Goal: Transaction & Acquisition: Purchase product/service

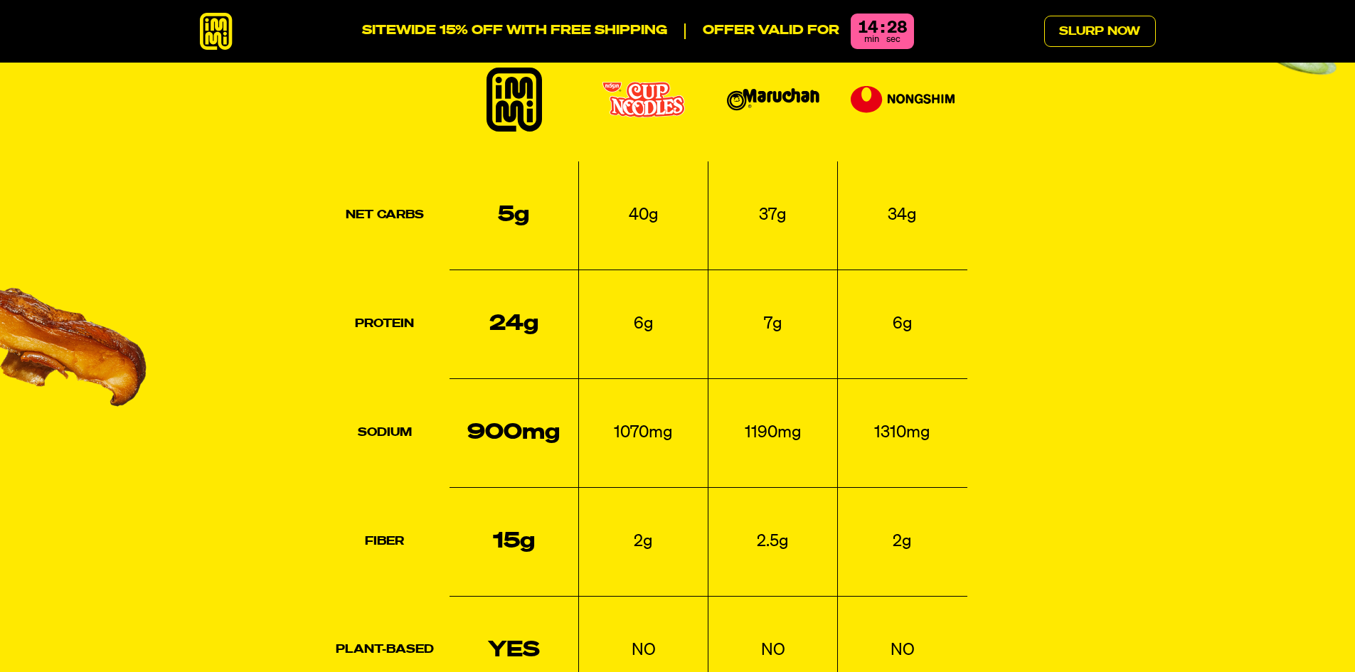
scroll to position [1992, 0]
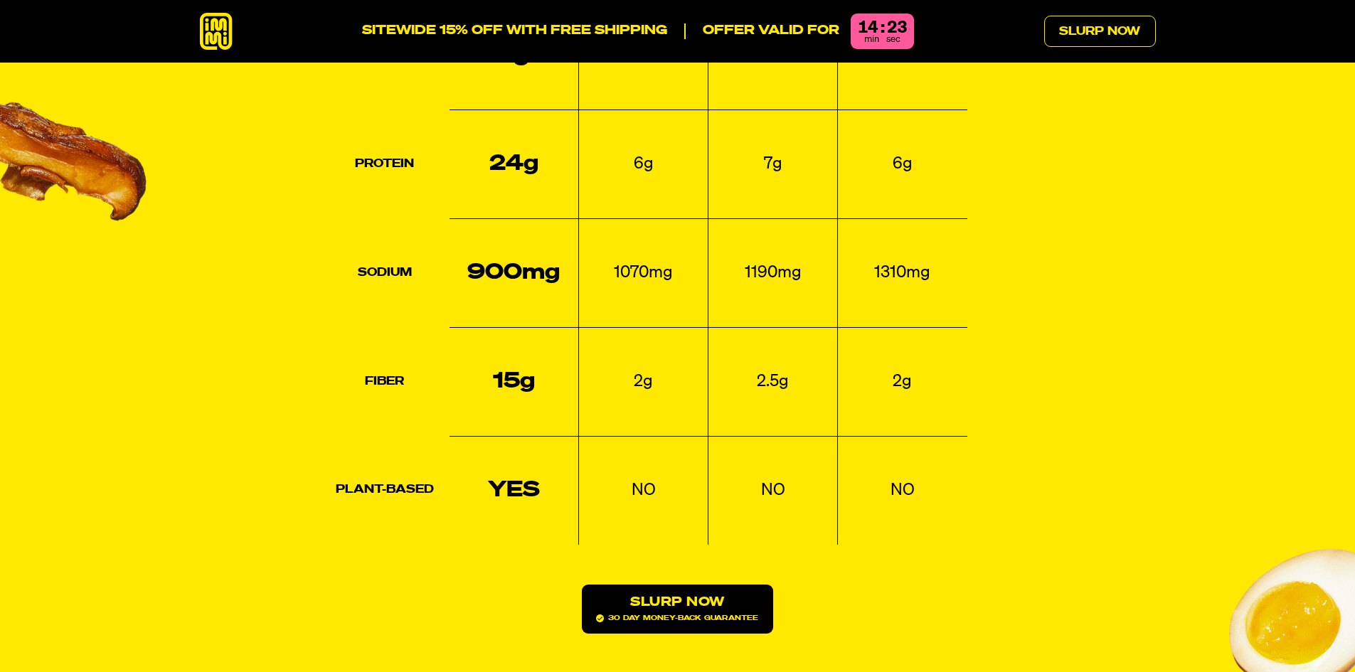
click at [714, 585] on link "Slurp Now 30 day money-back guarantee" at bounding box center [677, 609] width 191 height 49
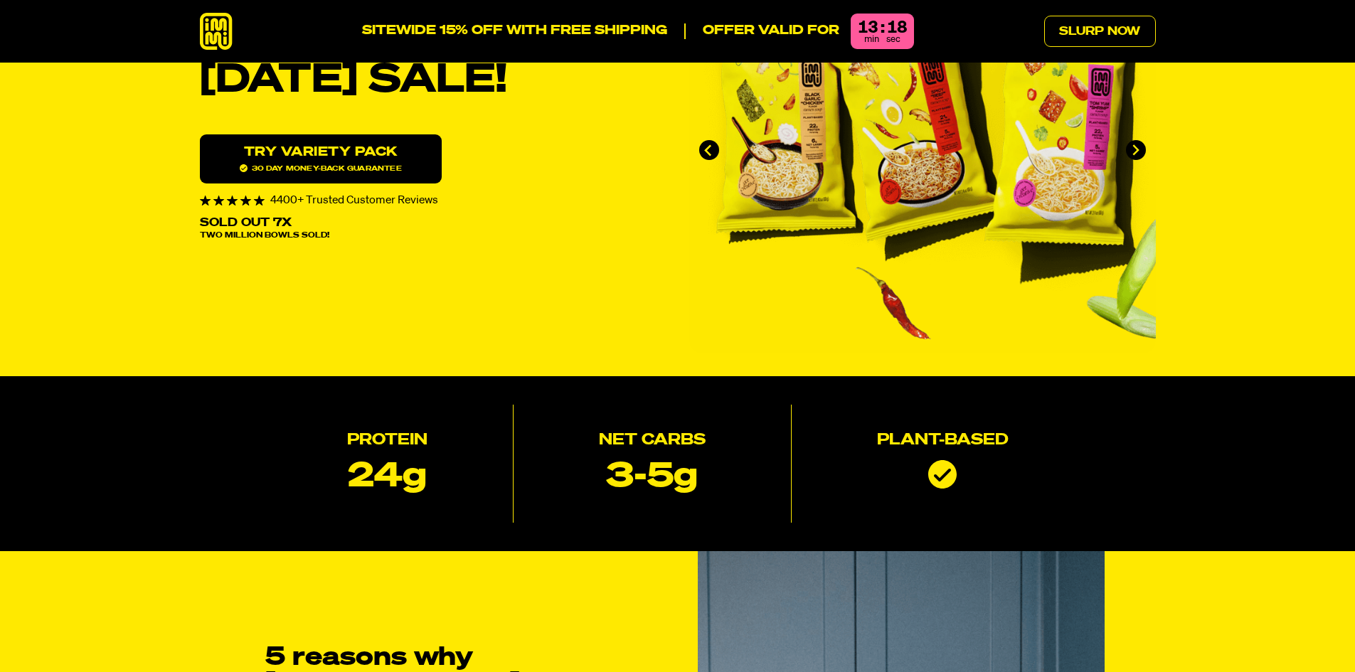
scroll to position [0, 0]
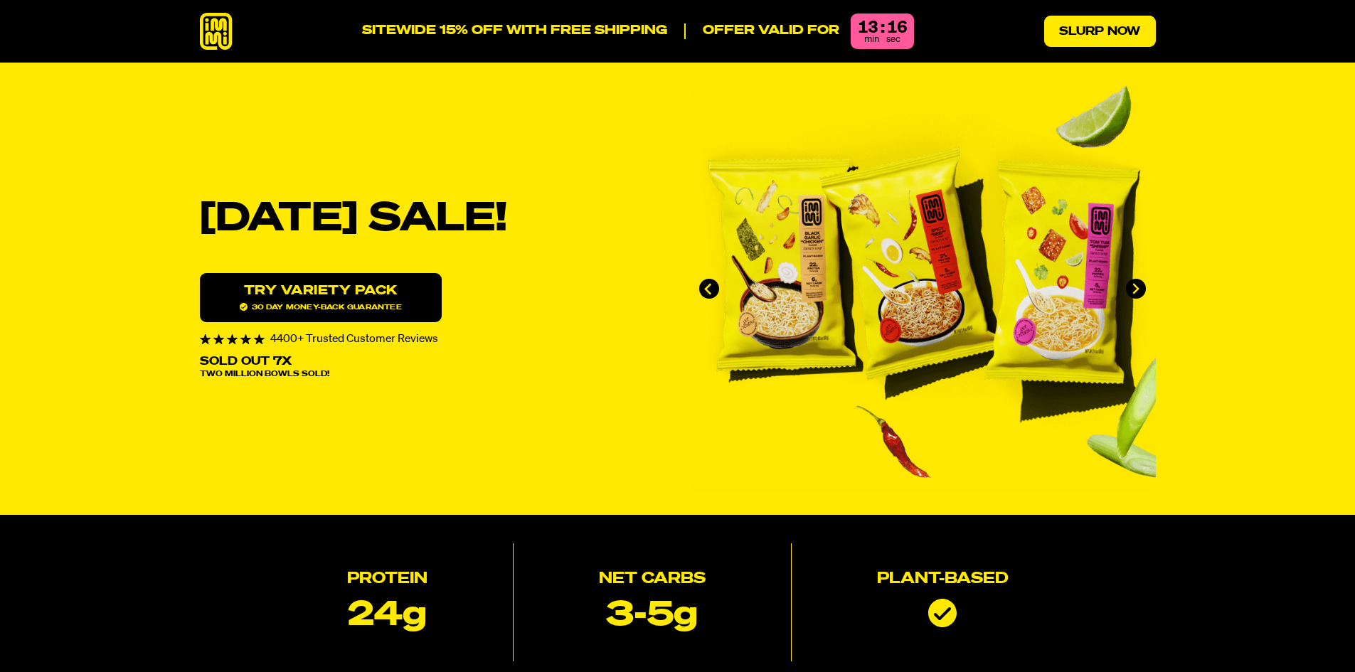
click at [1081, 26] on link "Slurp Now" at bounding box center [1100, 31] width 112 height 31
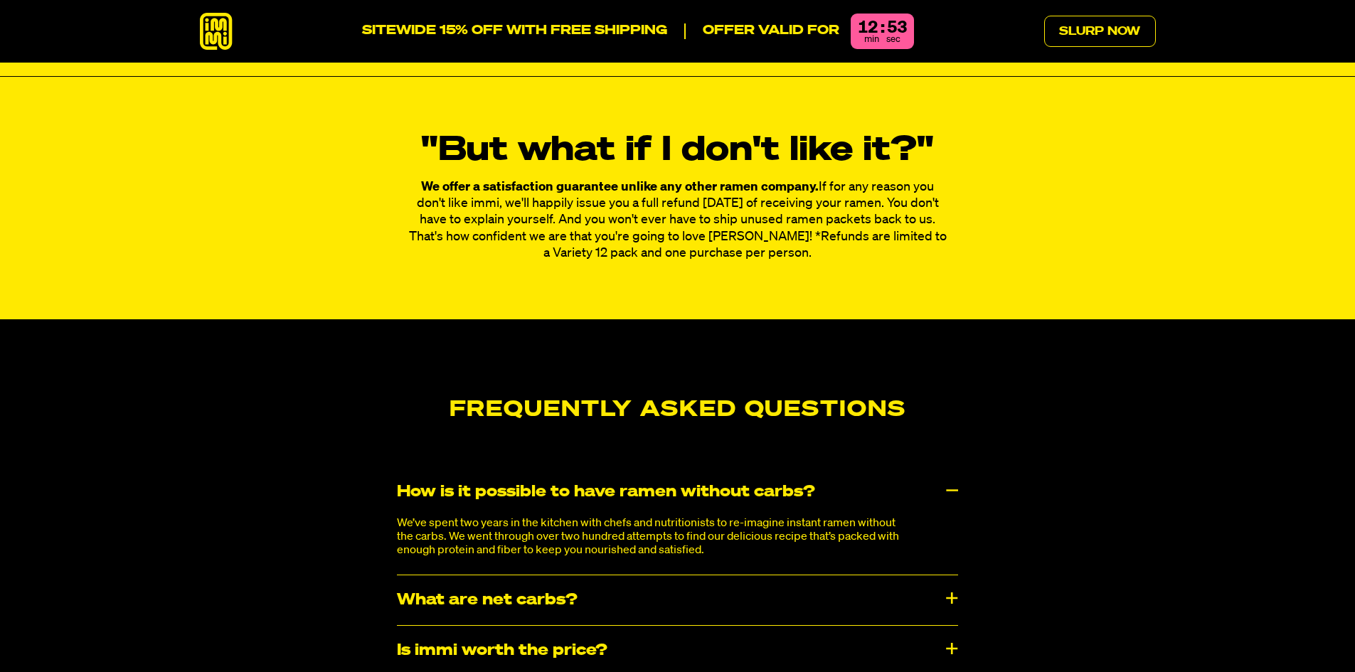
scroll to position [7338, 0]
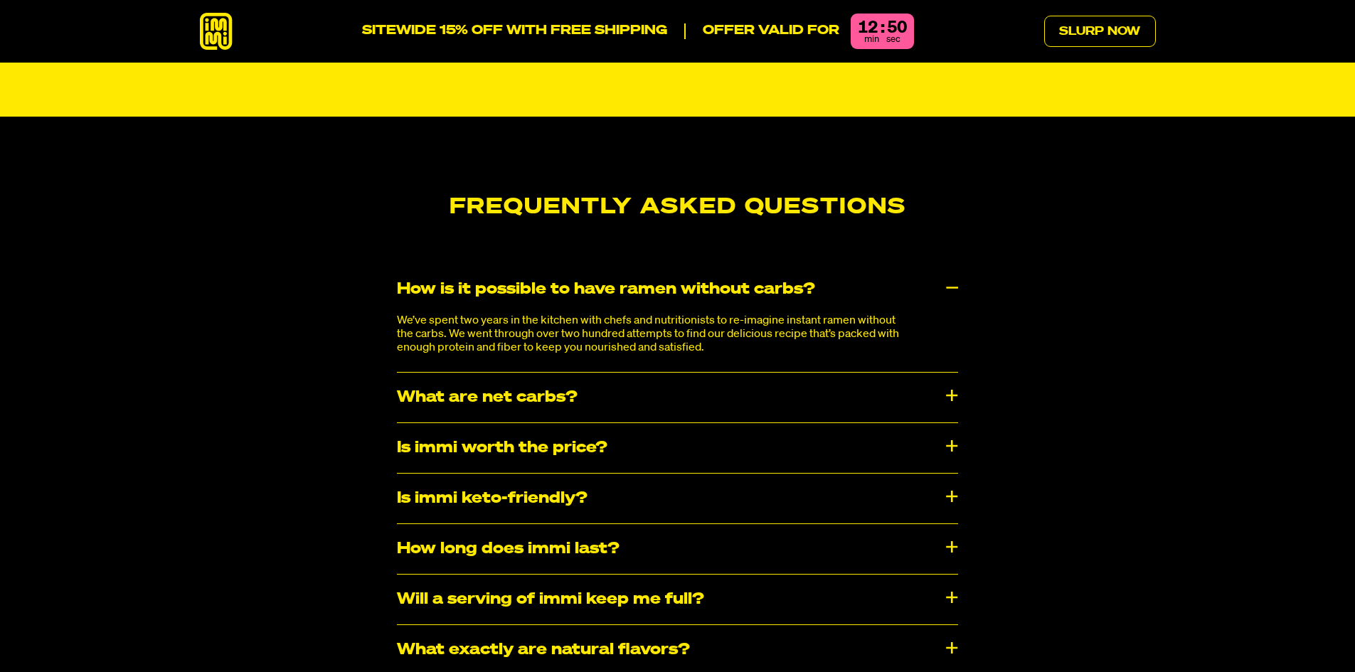
click at [950, 423] on div "Is immi worth the price?" at bounding box center [677, 448] width 561 height 50
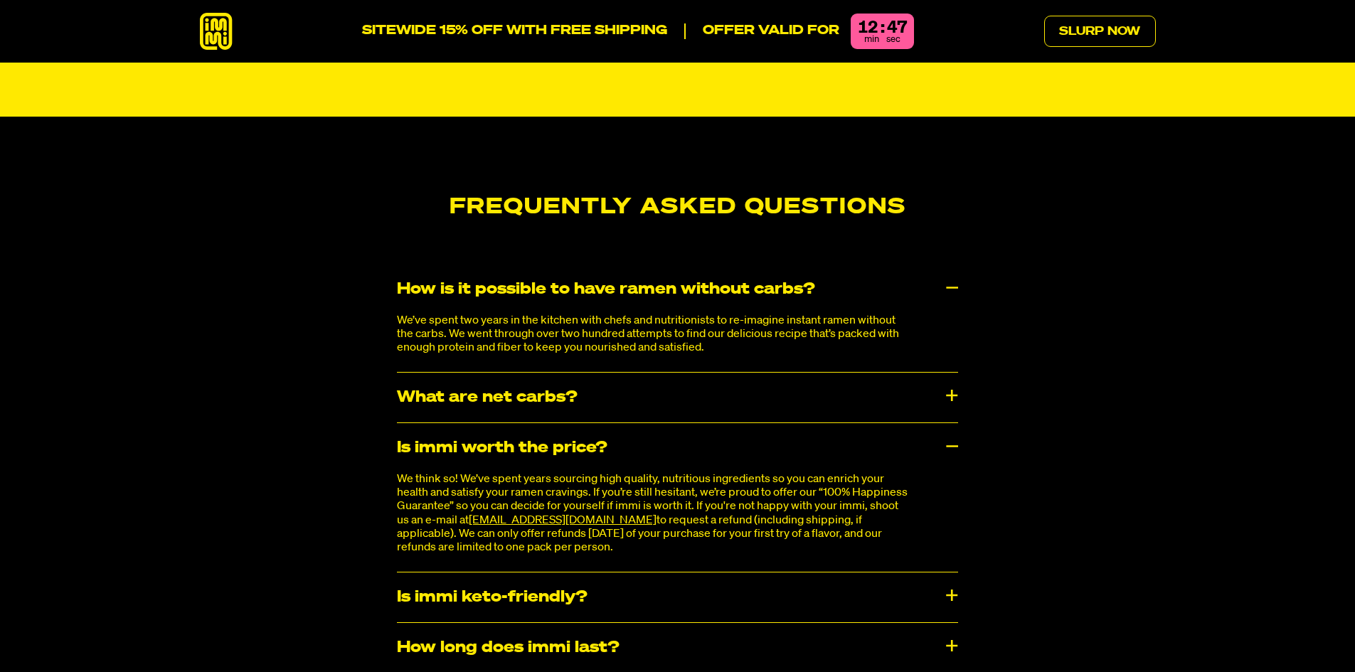
click at [950, 423] on div "Is immi worth the price?" at bounding box center [677, 448] width 561 height 50
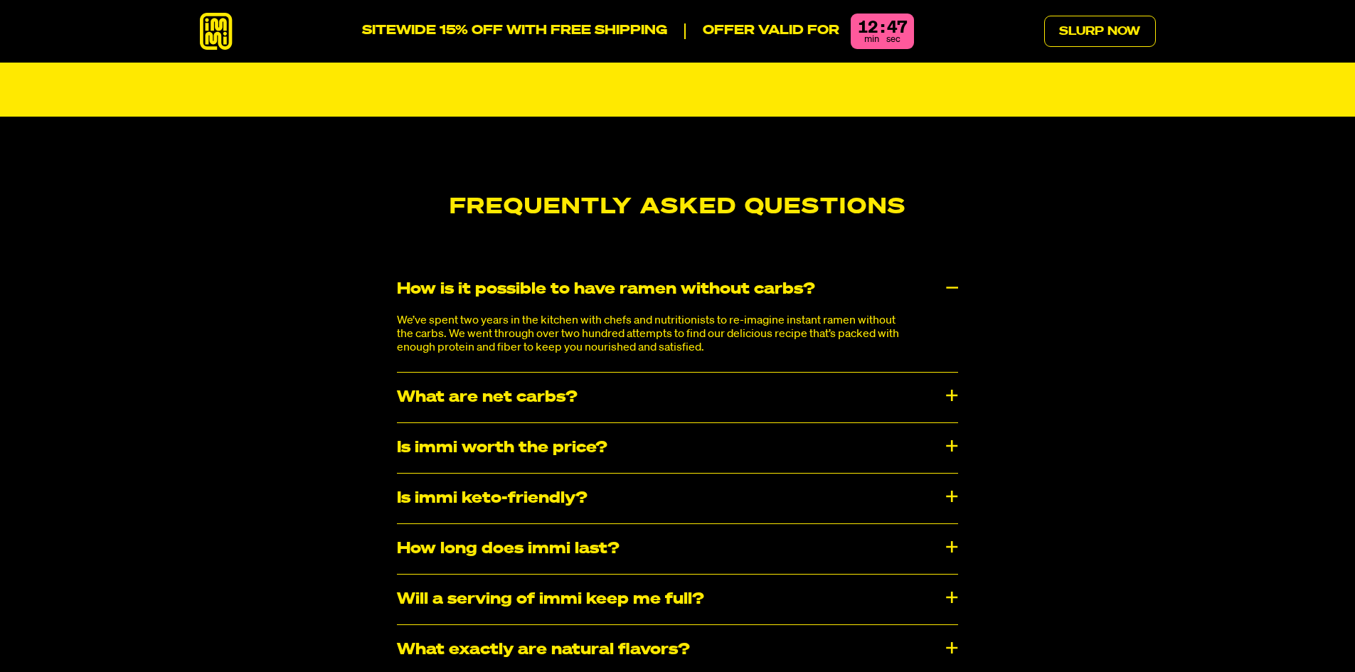
click at [950, 423] on div "Is immi worth the price?" at bounding box center [677, 448] width 561 height 50
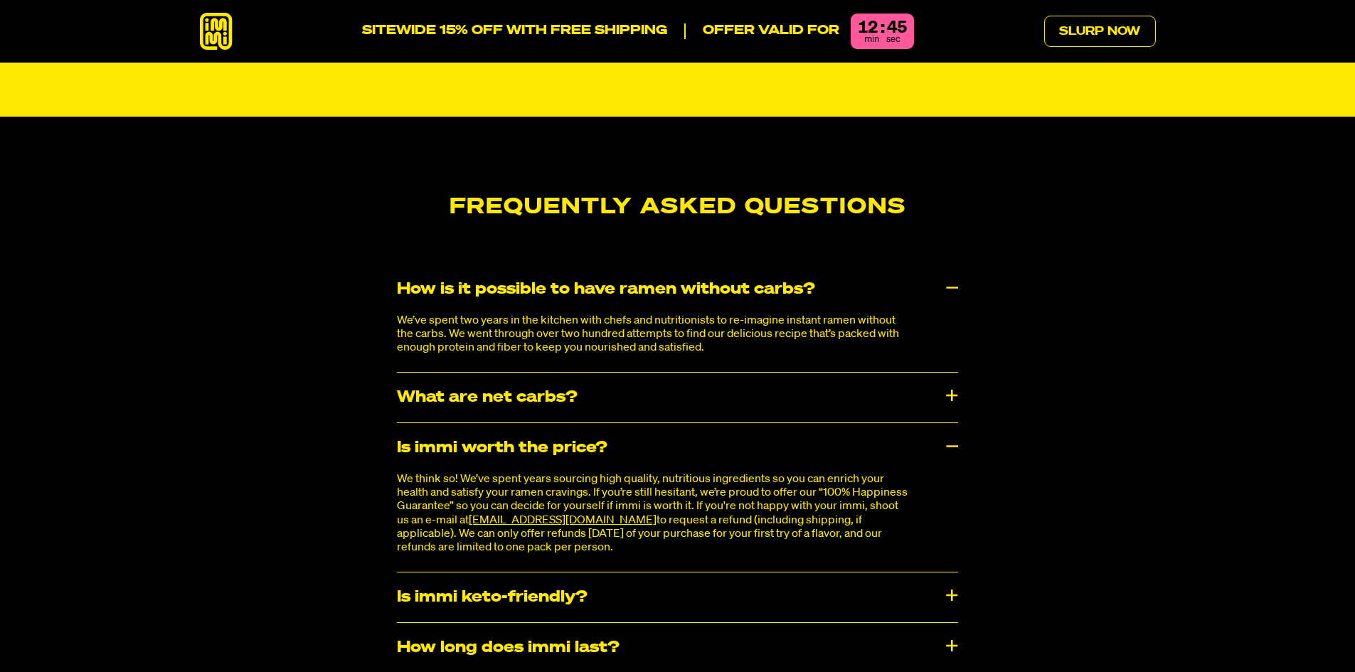
click at [955, 573] on div "Is immi keto-friendly?" at bounding box center [677, 598] width 561 height 50
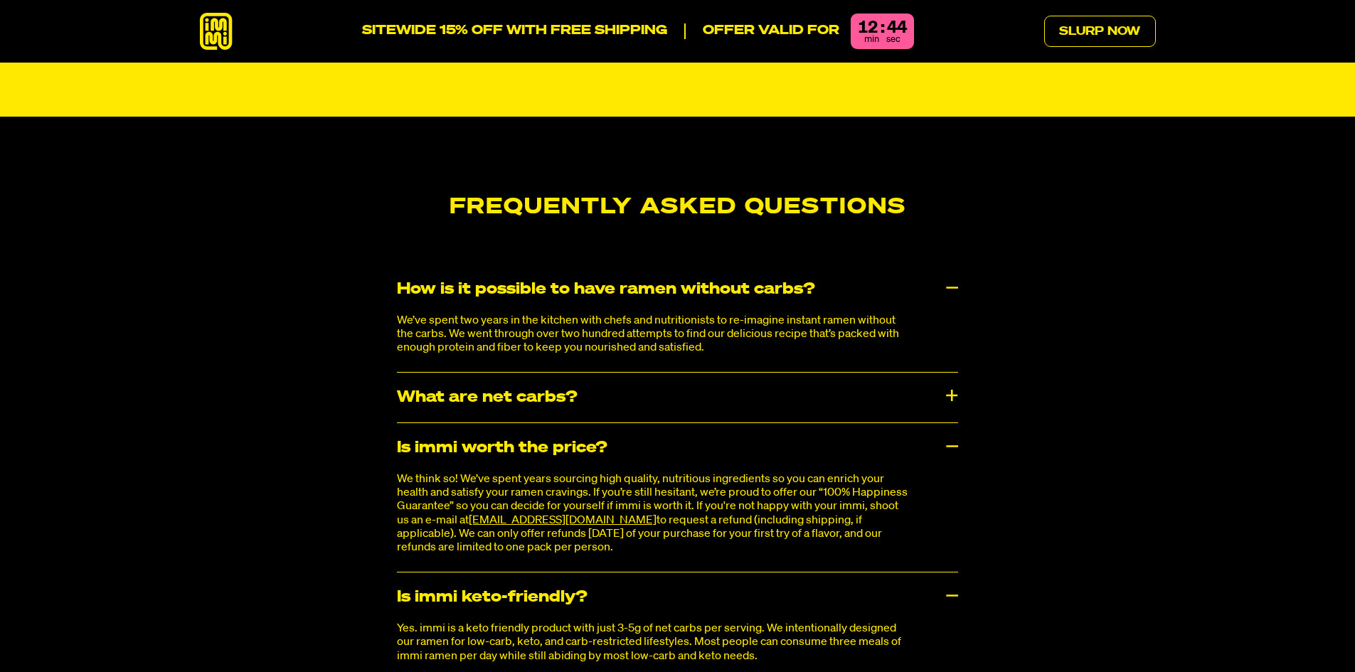
click at [955, 573] on div "Is immi keto-friendly?" at bounding box center [677, 598] width 561 height 50
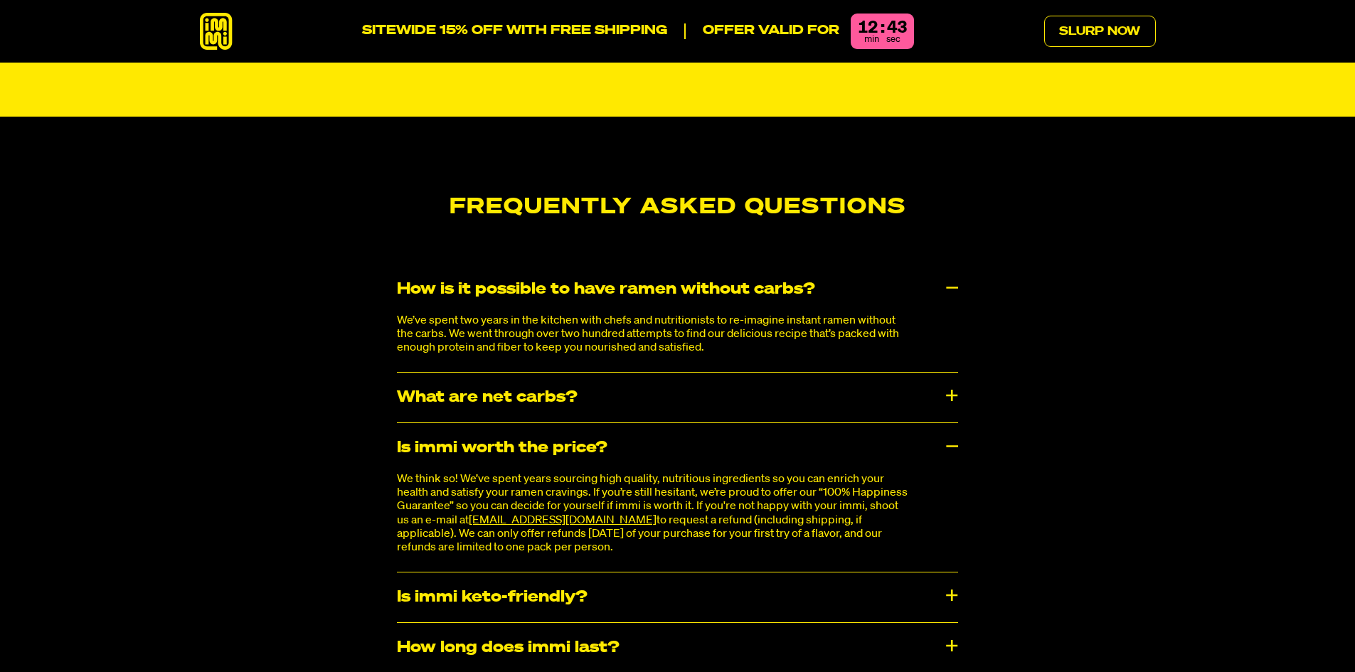
click at [955, 573] on div "Is immi keto-friendly?" at bounding box center [677, 598] width 561 height 50
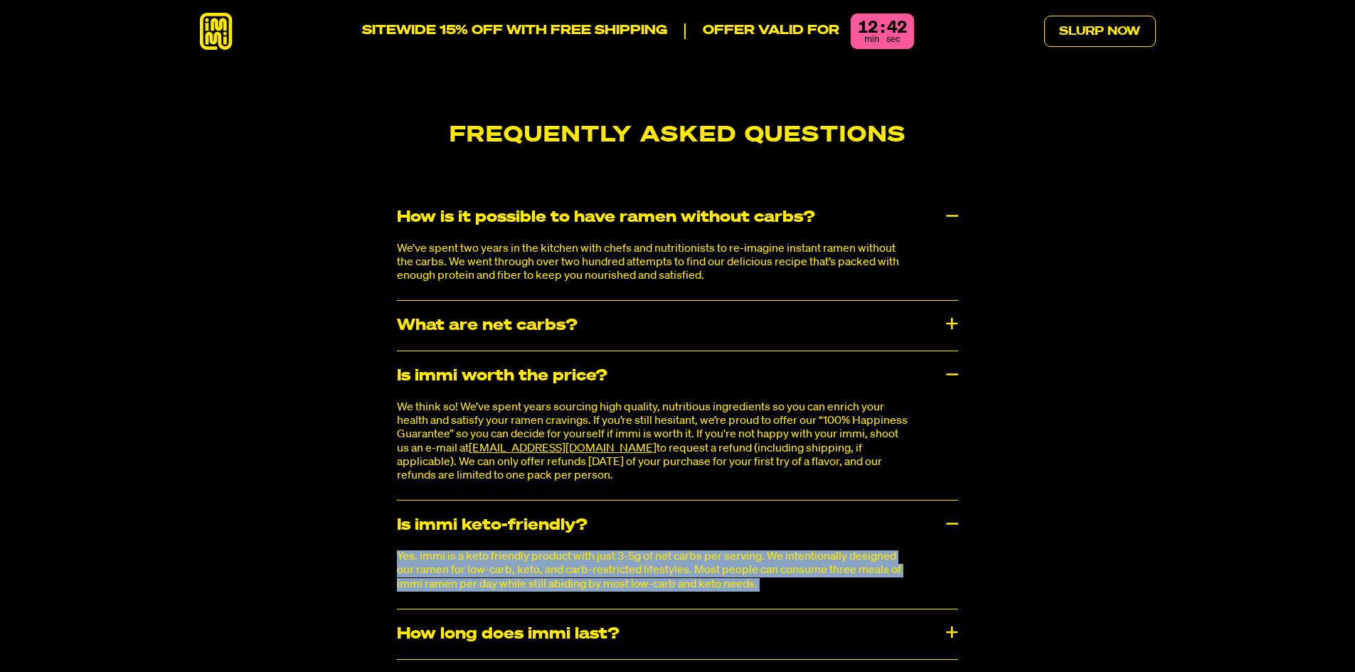
scroll to position [7481, 0]
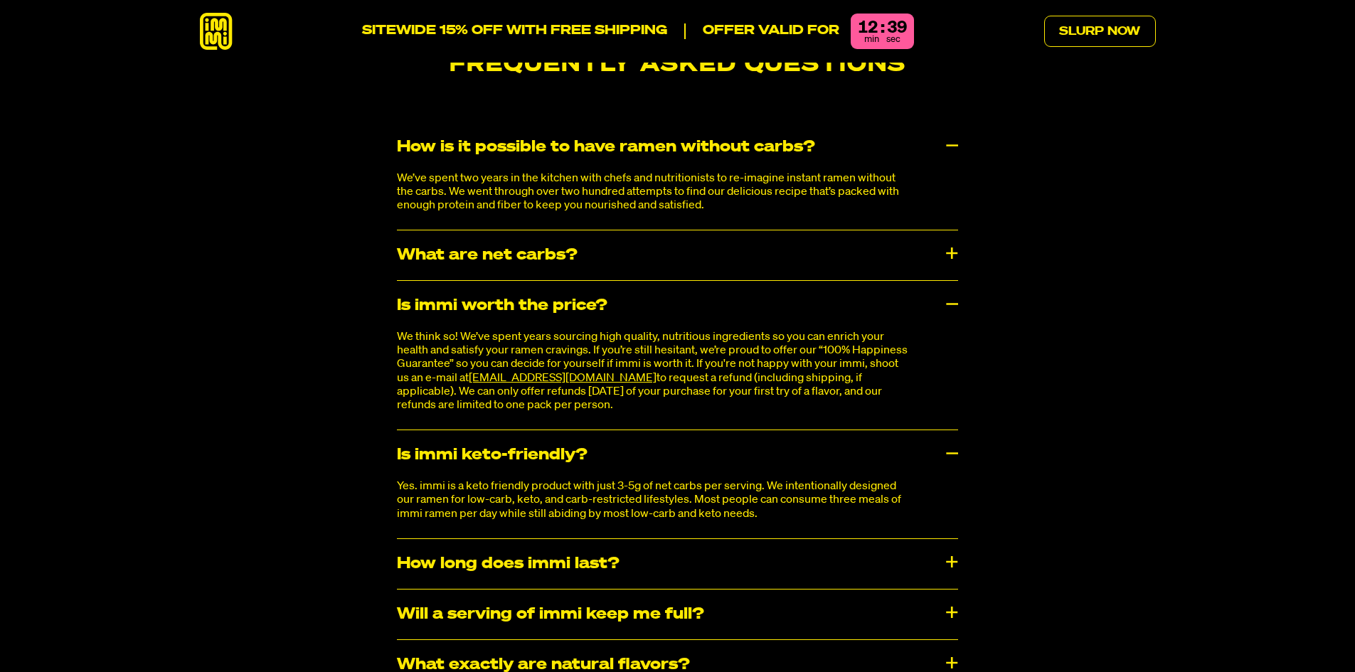
click at [949, 539] on div "How long does immi last?" at bounding box center [677, 564] width 561 height 50
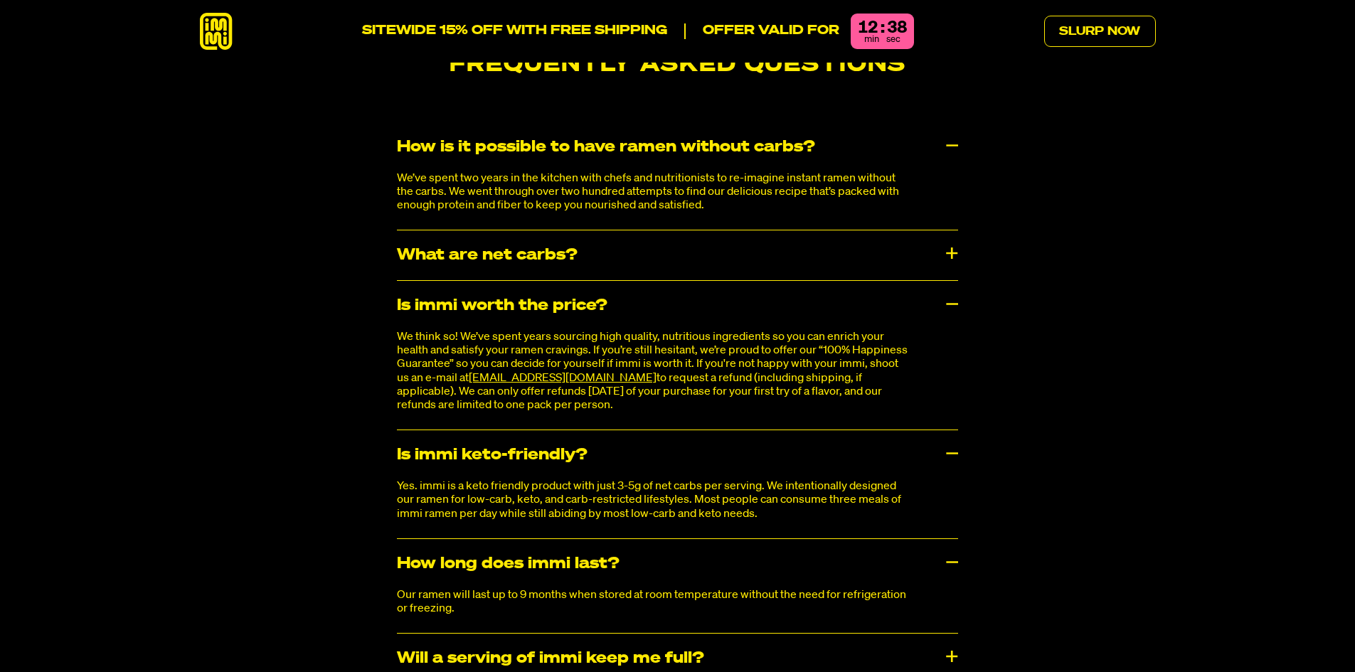
click at [950, 539] on div "How long does immi last?" at bounding box center [677, 564] width 561 height 50
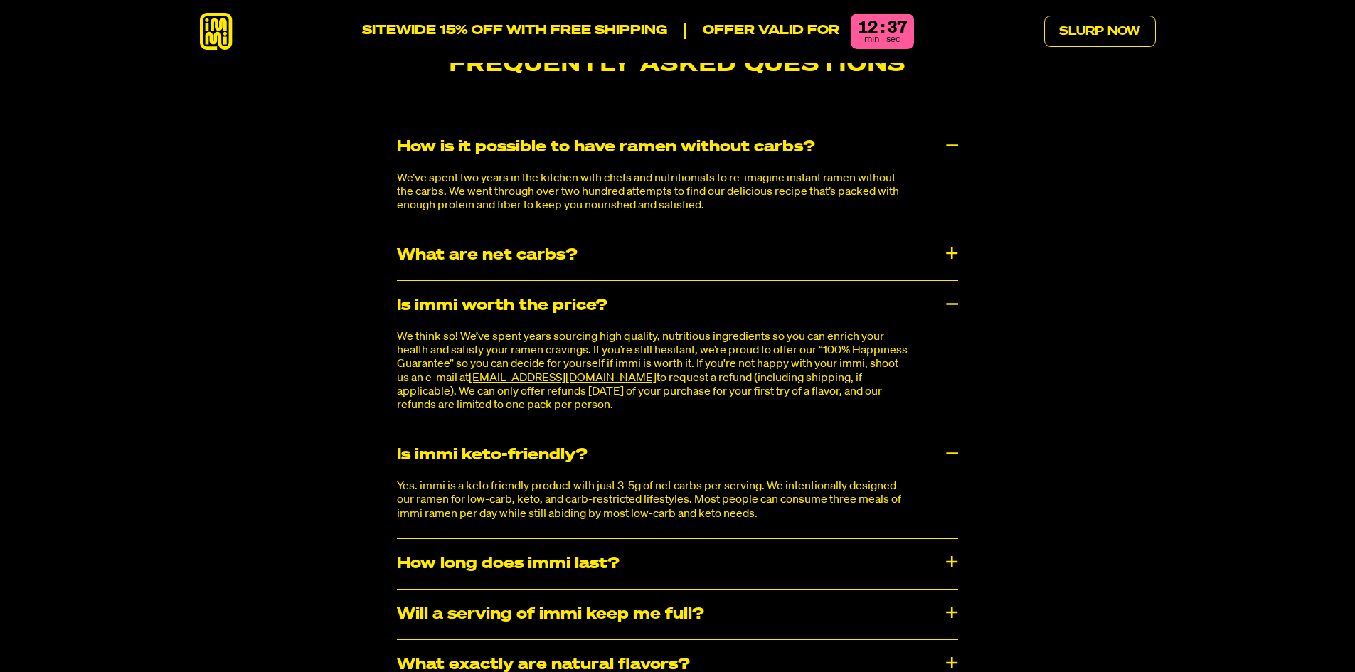
click at [950, 590] on div "Will a serving of immi keep me full?" at bounding box center [677, 615] width 561 height 50
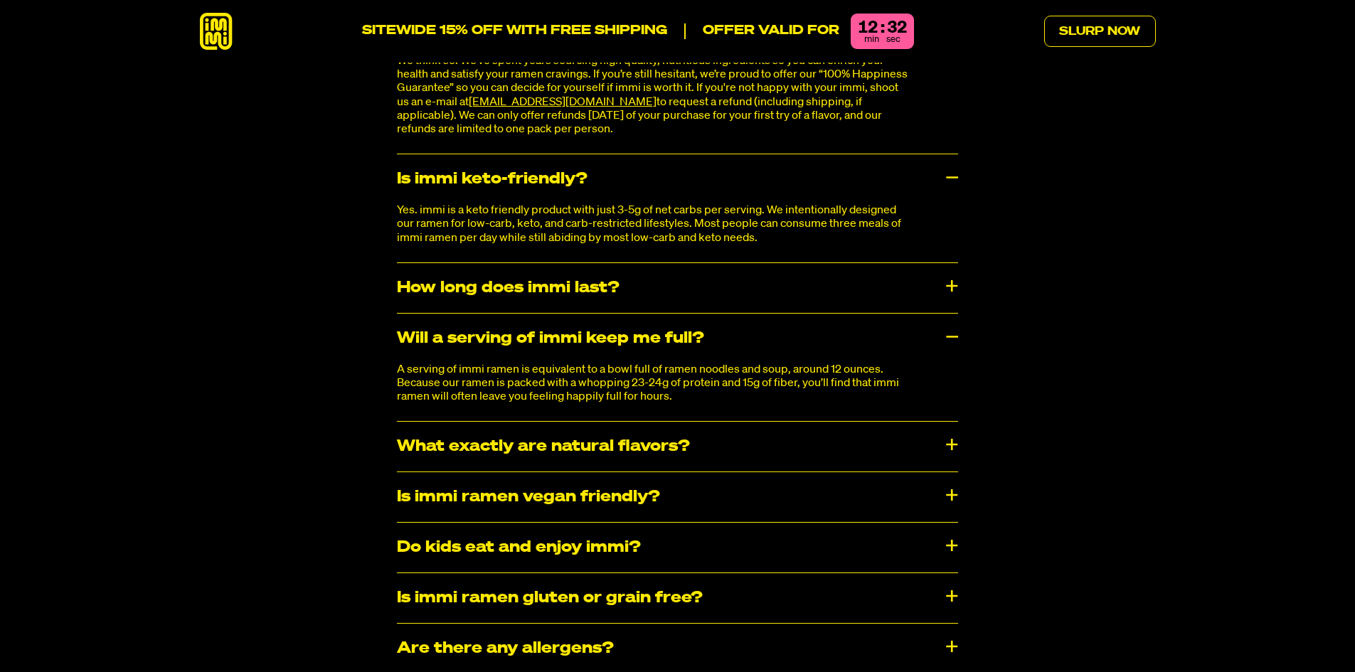
scroll to position [7765, 0]
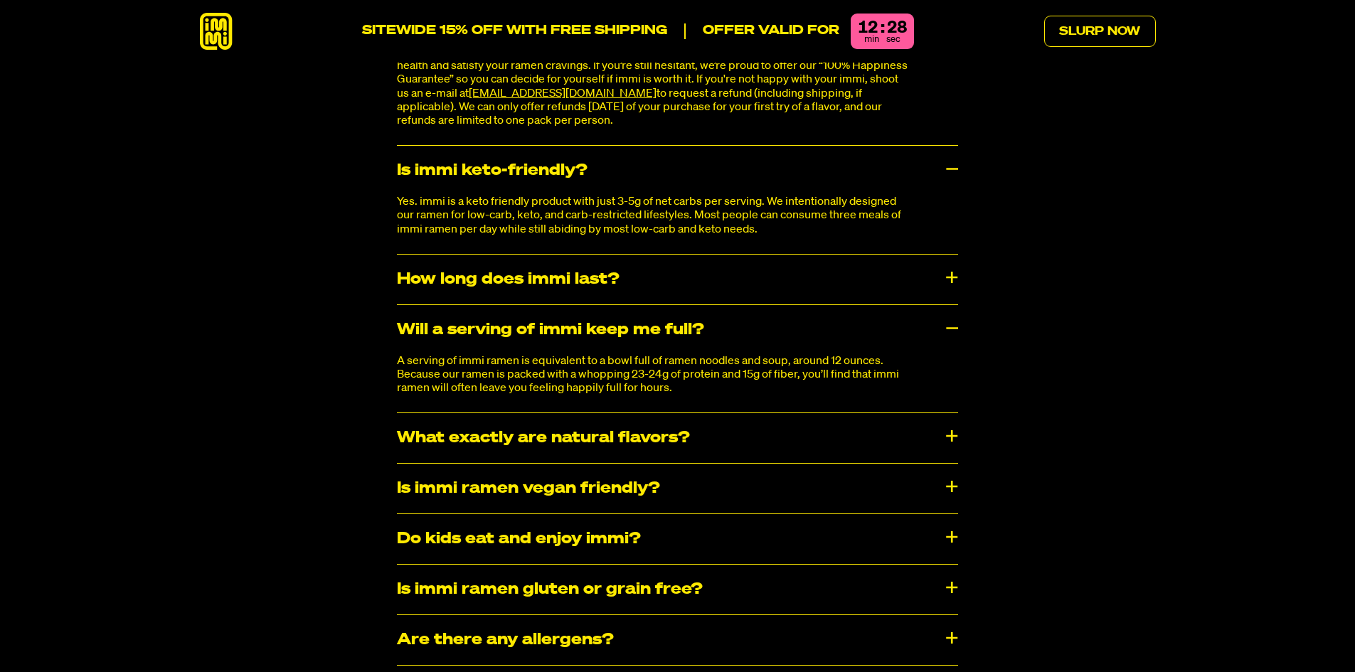
click at [937, 514] on div "Do kids eat and enjoy immi?" at bounding box center [677, 539] width 561 height 50
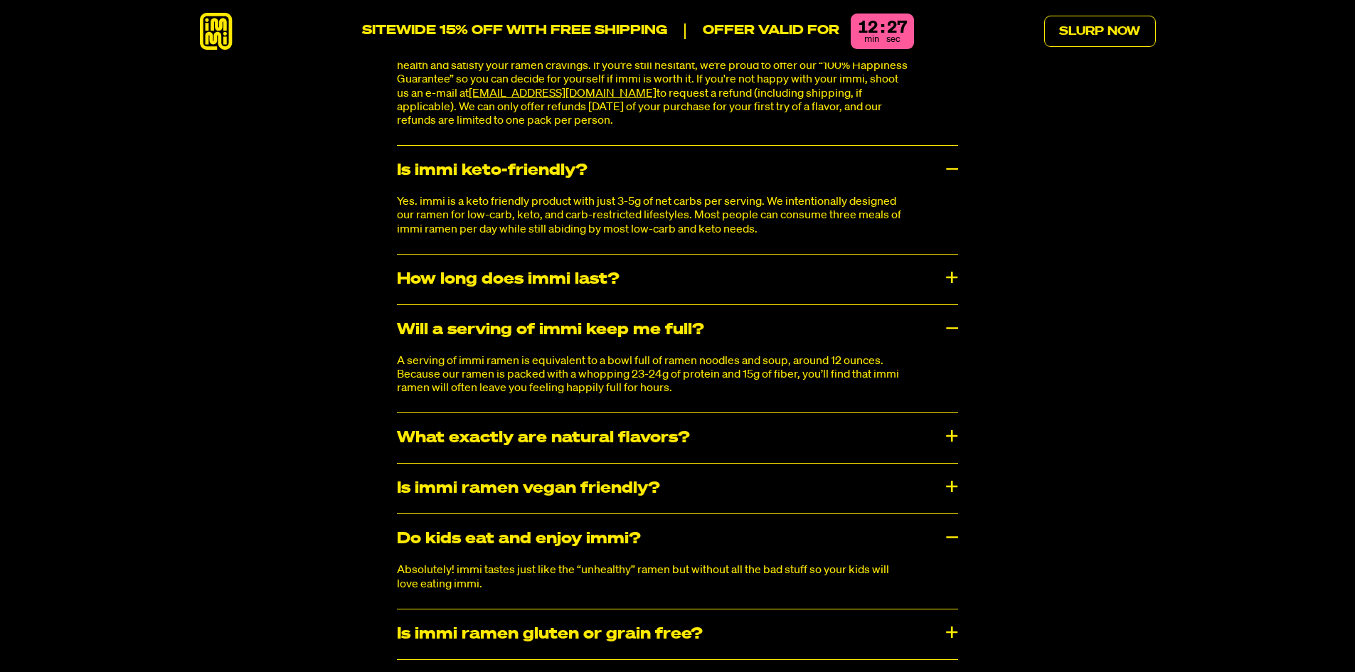
click at [937, 514] on div "Do kids eat and enjoy immi?" at bounding box center [677, 539] width 561 height 50
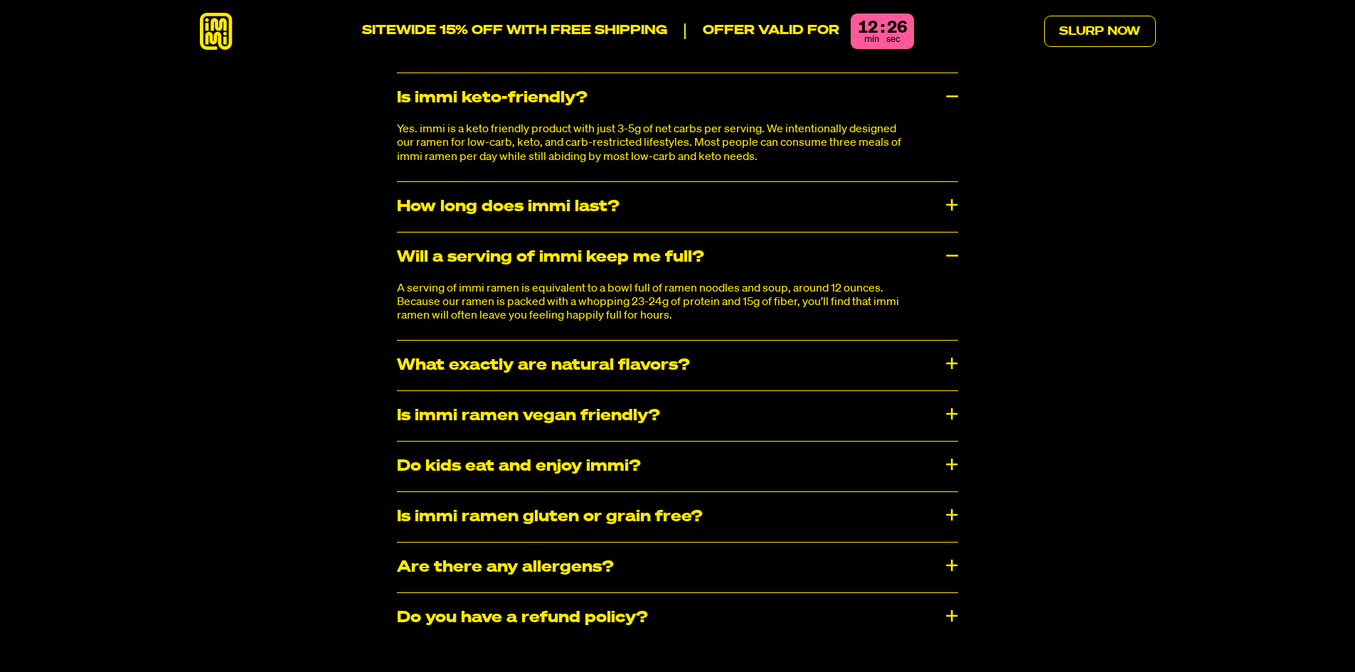
scroll to position [7979, 0]
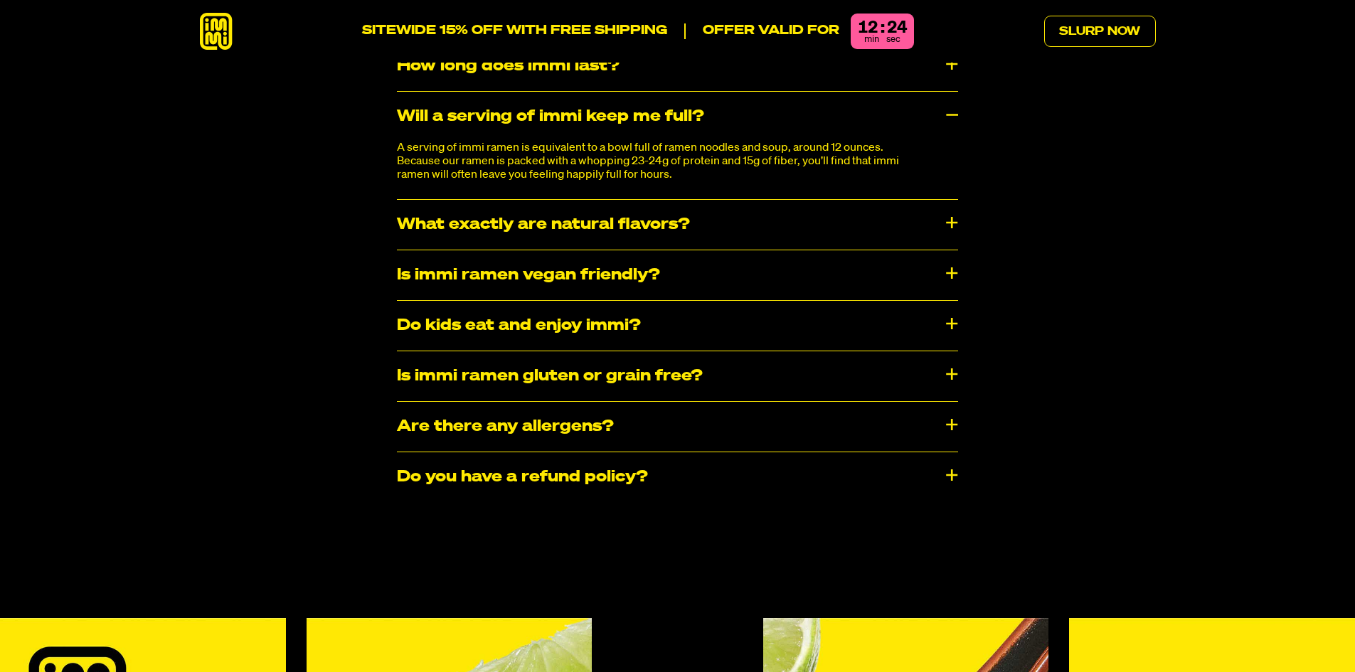
click at [788, 402] on div "​​Are there any allergens?" at bounding box center [677, 427] width 561 height 50
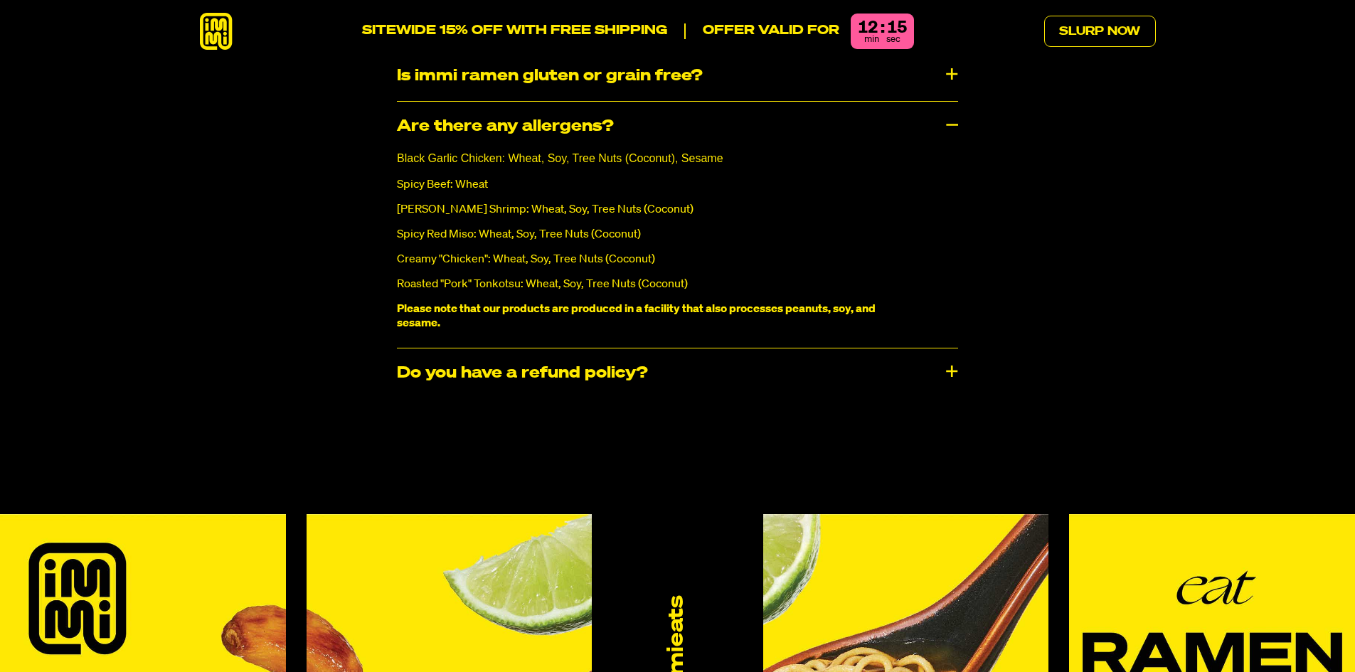
scroll to position [8334, 0]
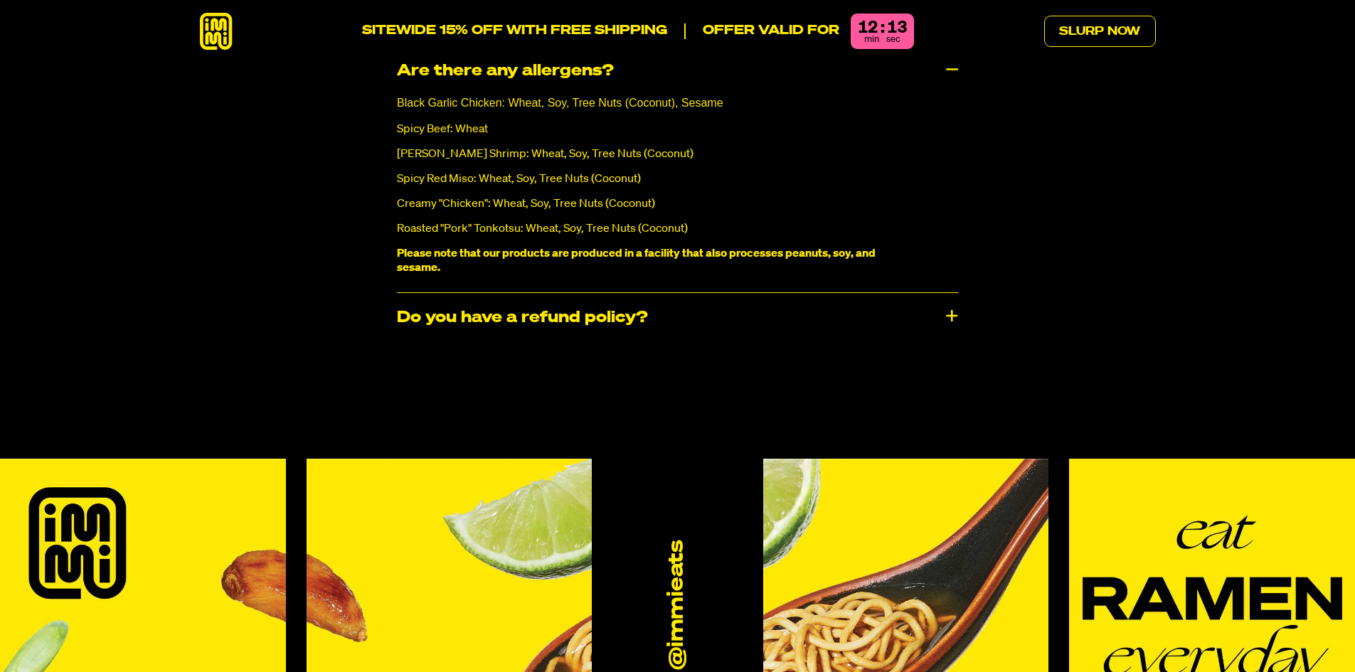
click at [949, 293] on div "Do you have a refund policy?" at bounding box center [677, 318] width 561 height 50
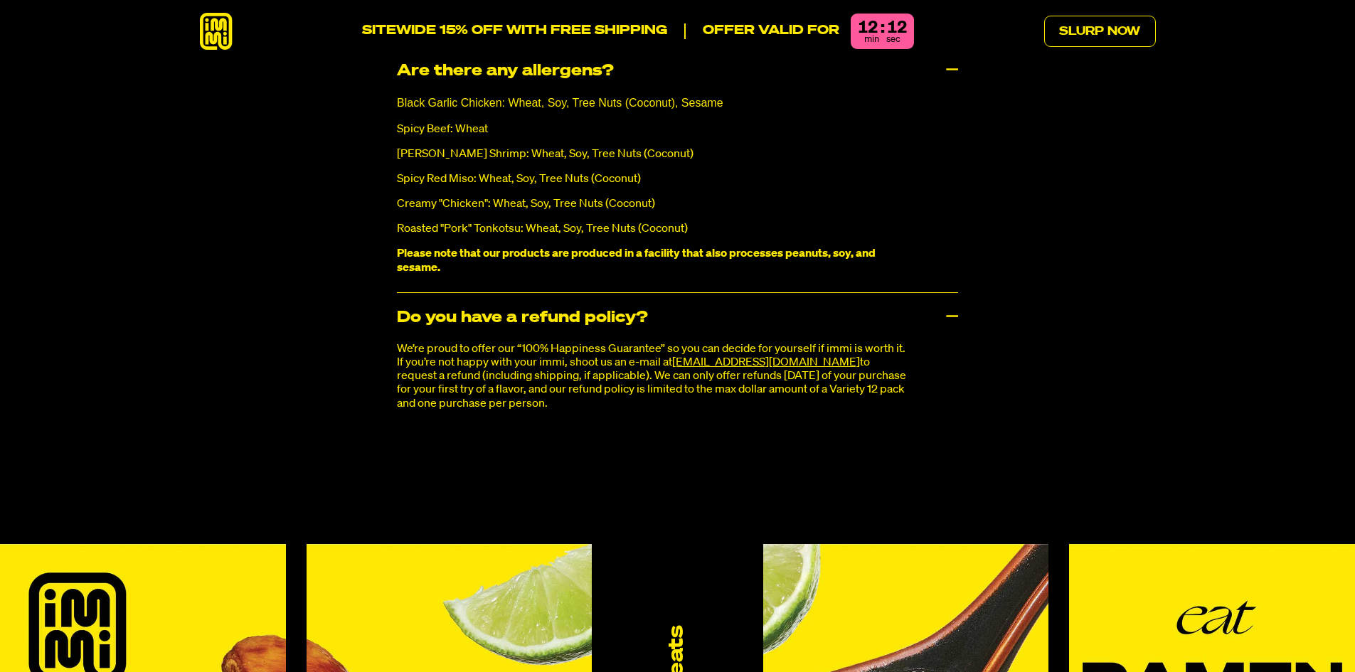
click at [949, 293] on div "Do you have a refund policy?" at bounding box center [677, 318] width 561 height 50
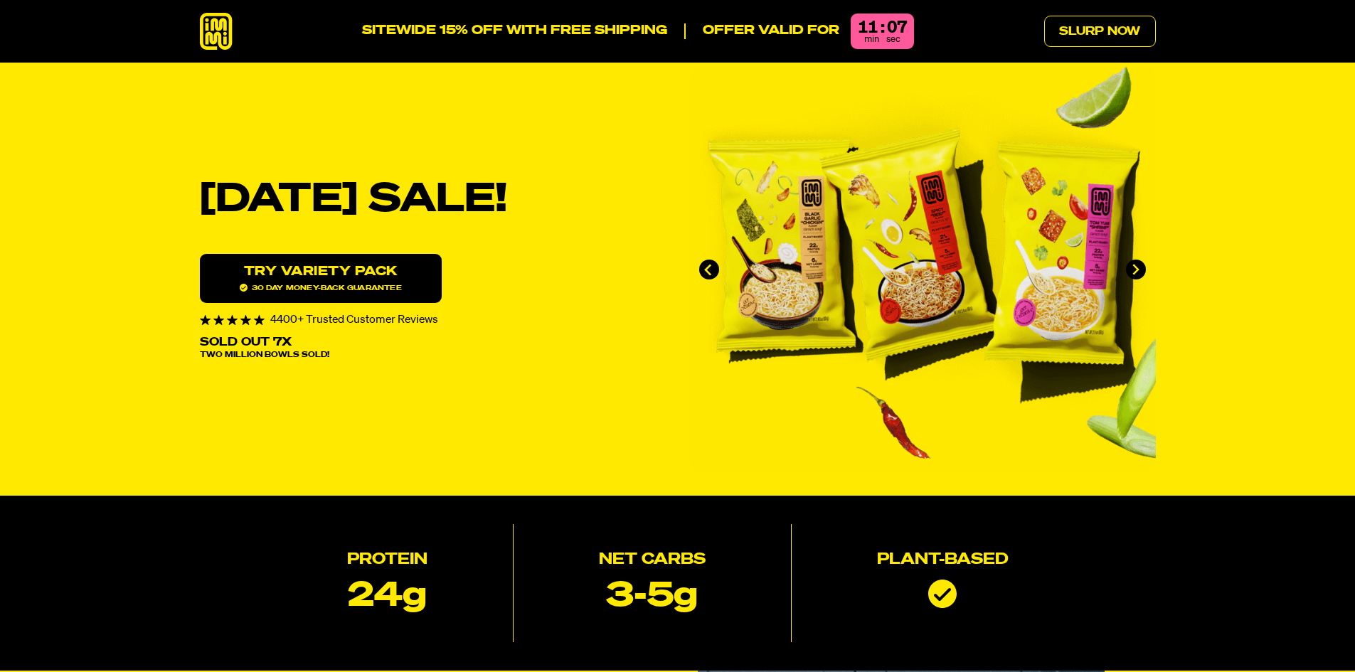
scroll to position [0, 0]
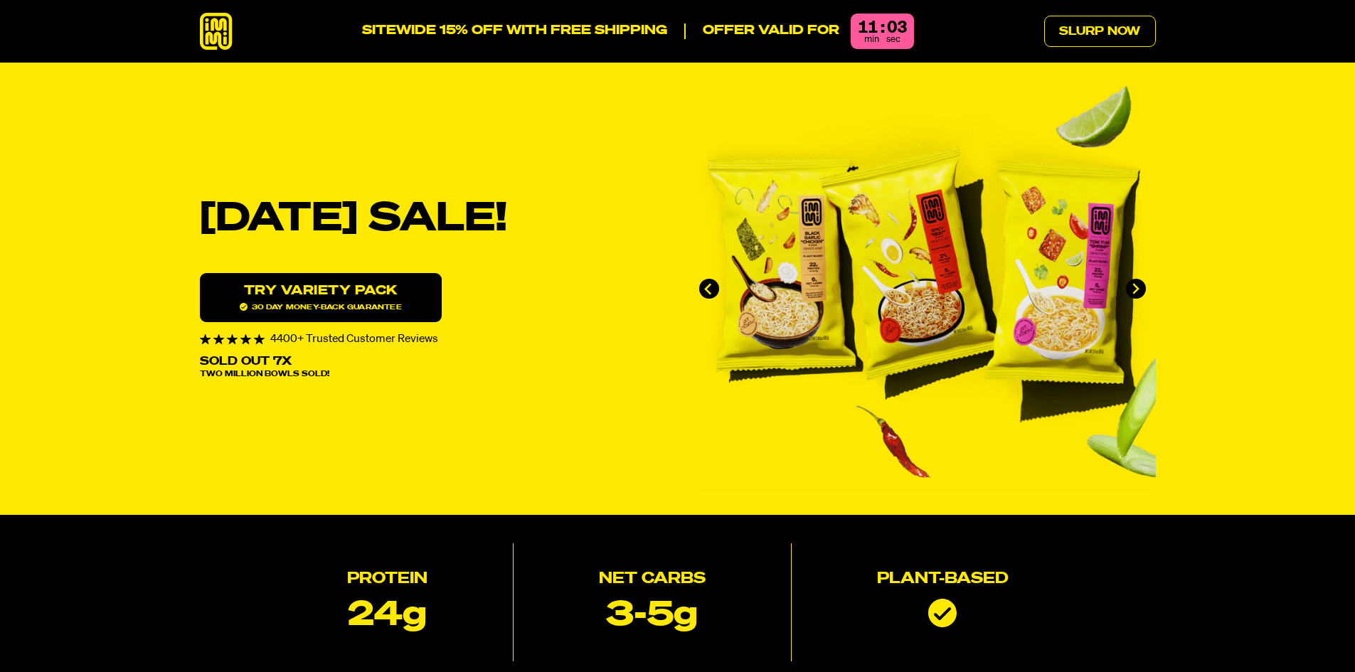
click at [208, 20] on icon at bounding box center [216, 32] width 33 height 38
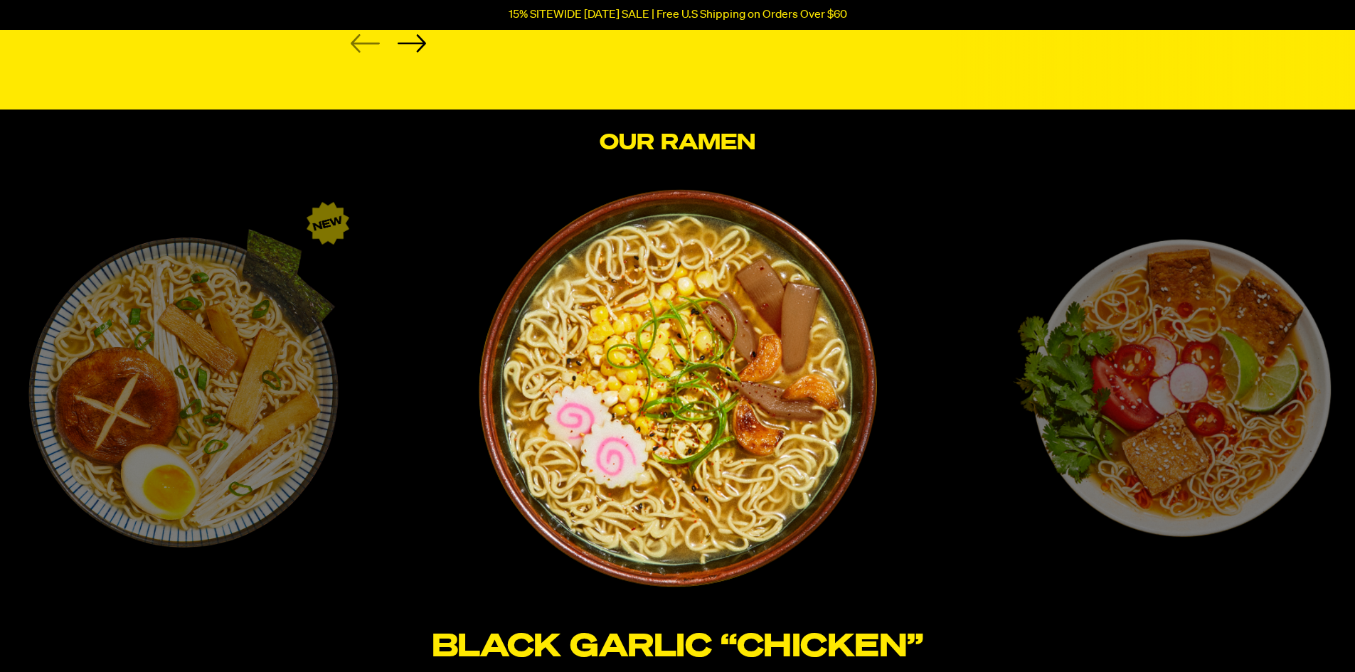
scroll to position [2490, 0]
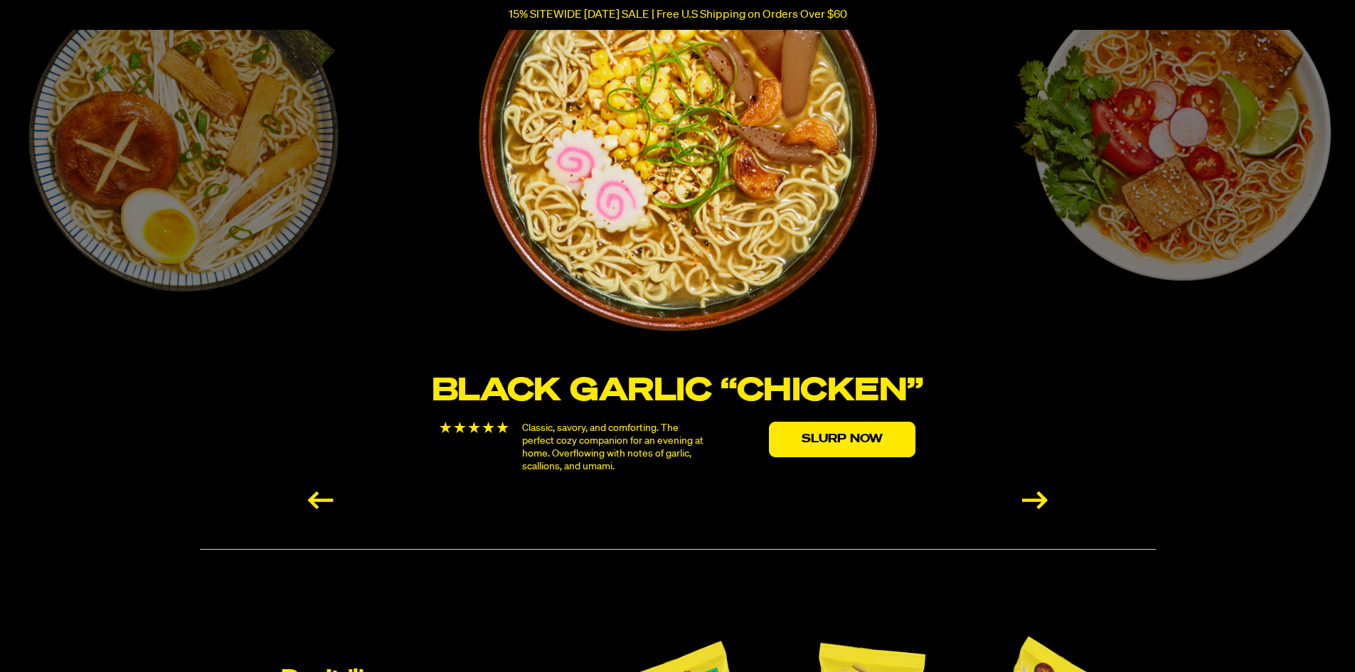
click at [1040, 507] on div "Next slide" at bounding box center [1035, 501] width 26 height 18
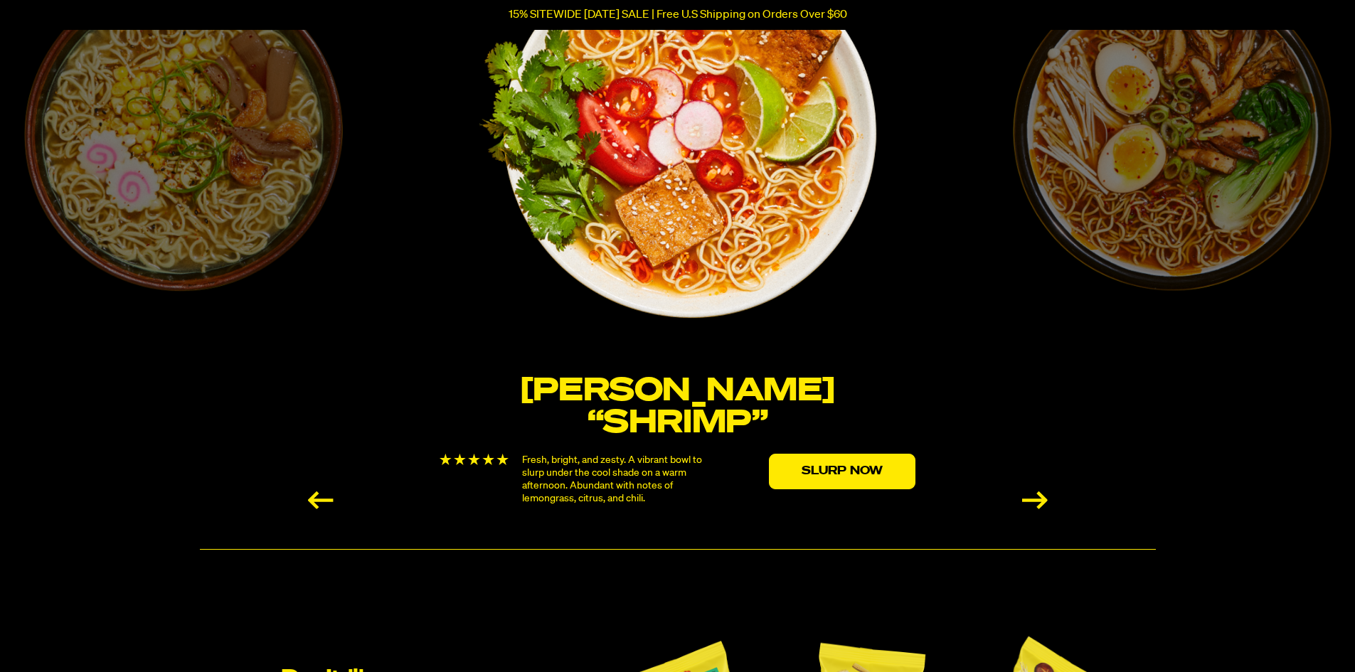
click at [869, 454] on link "Slurp Now" at bounding box center [842, 472] width 147 height 36
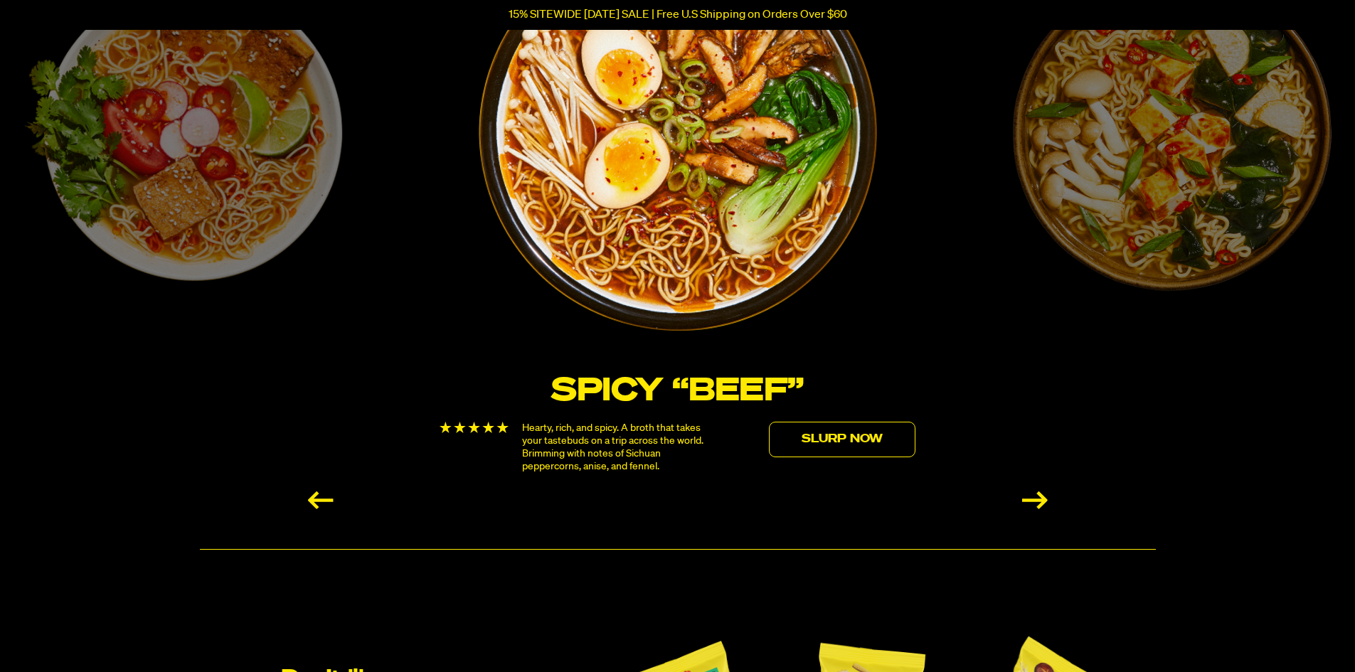
click at [870, 444] on link "Slurp Now" at bounding box center [842, 440] width 147 height 36
click at [871, 443] on link "Slurp Now" at bounding box center [842, 440] width 147 height 36
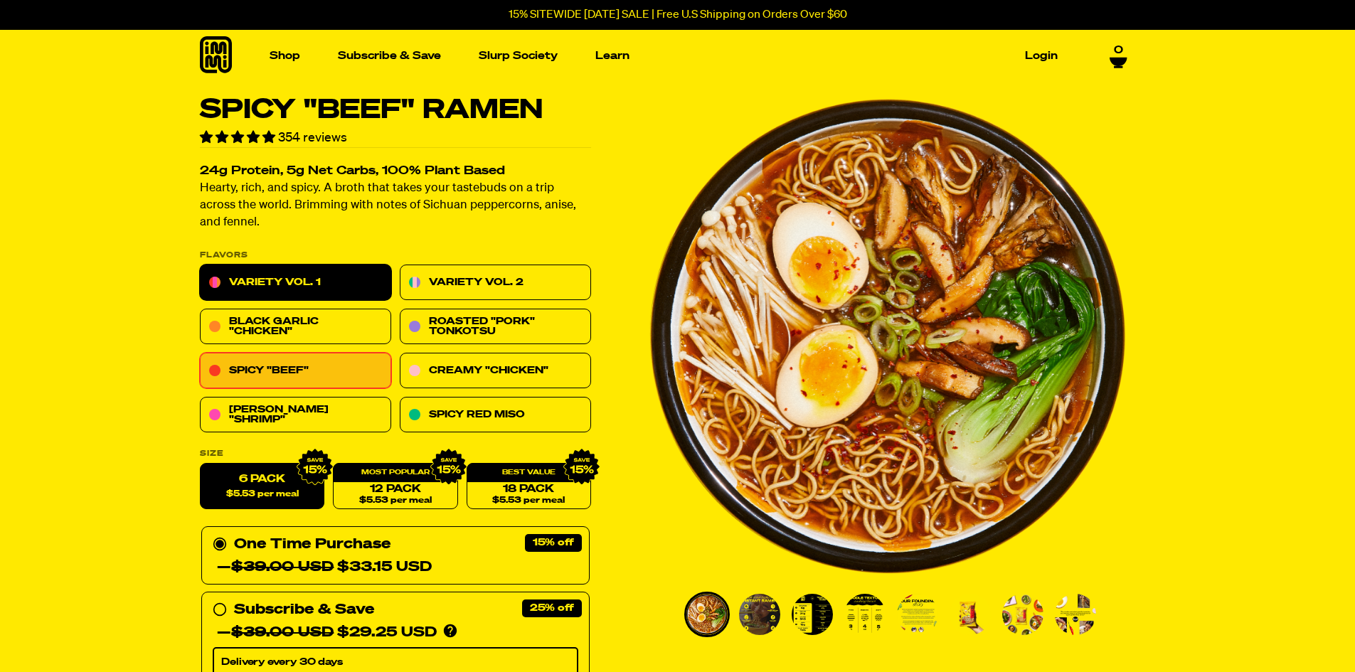
click at [347, 278] on link "Variety Vol. 1" at bounding box center [295, 283] width 191 height 36
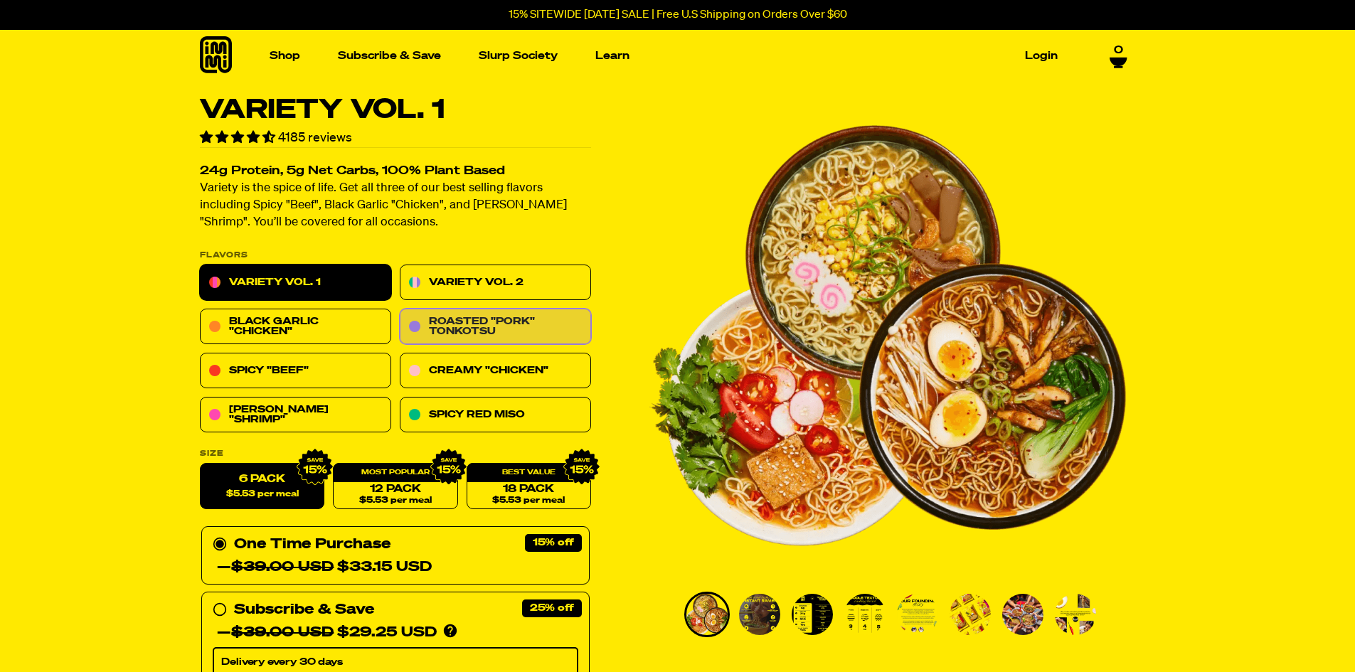
click at [484, 314] on link "Roasted "Pork" Tonkotsu" at bounding box center [495, 328] width 191 height 36
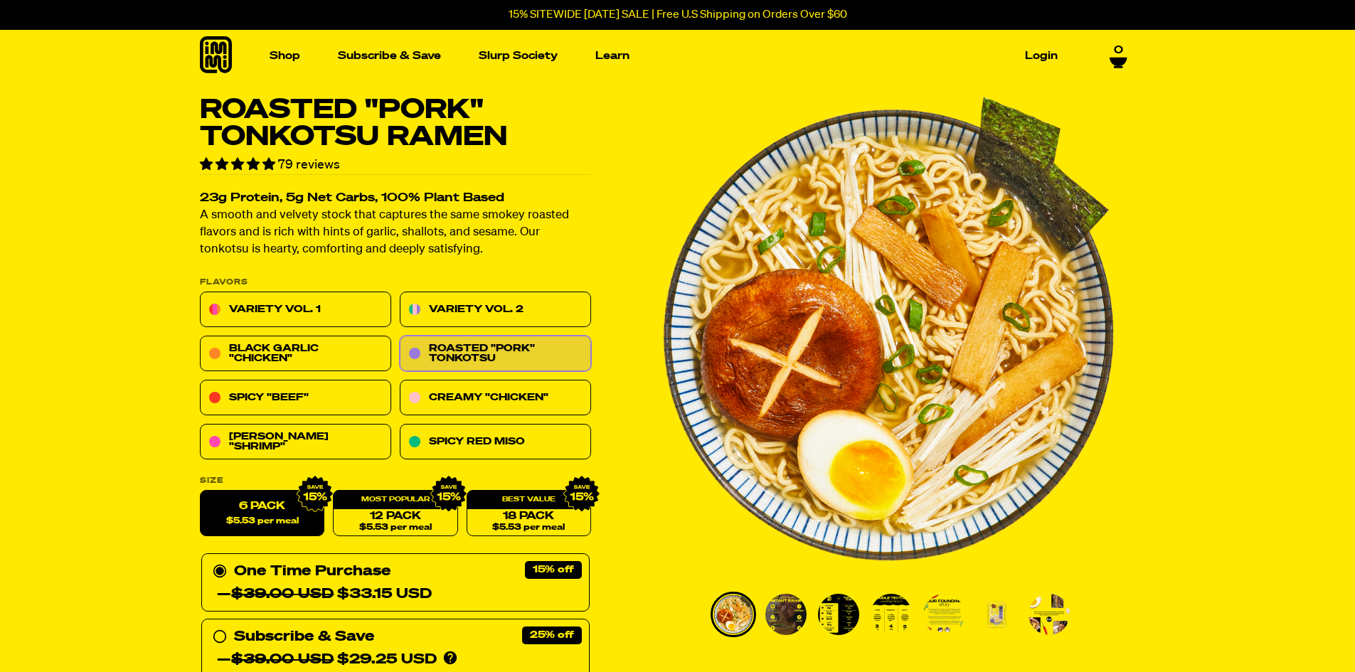
click at [551, 308] on link "Variety Vol. 2" at bounding box center [495, 310] width 191 height 36
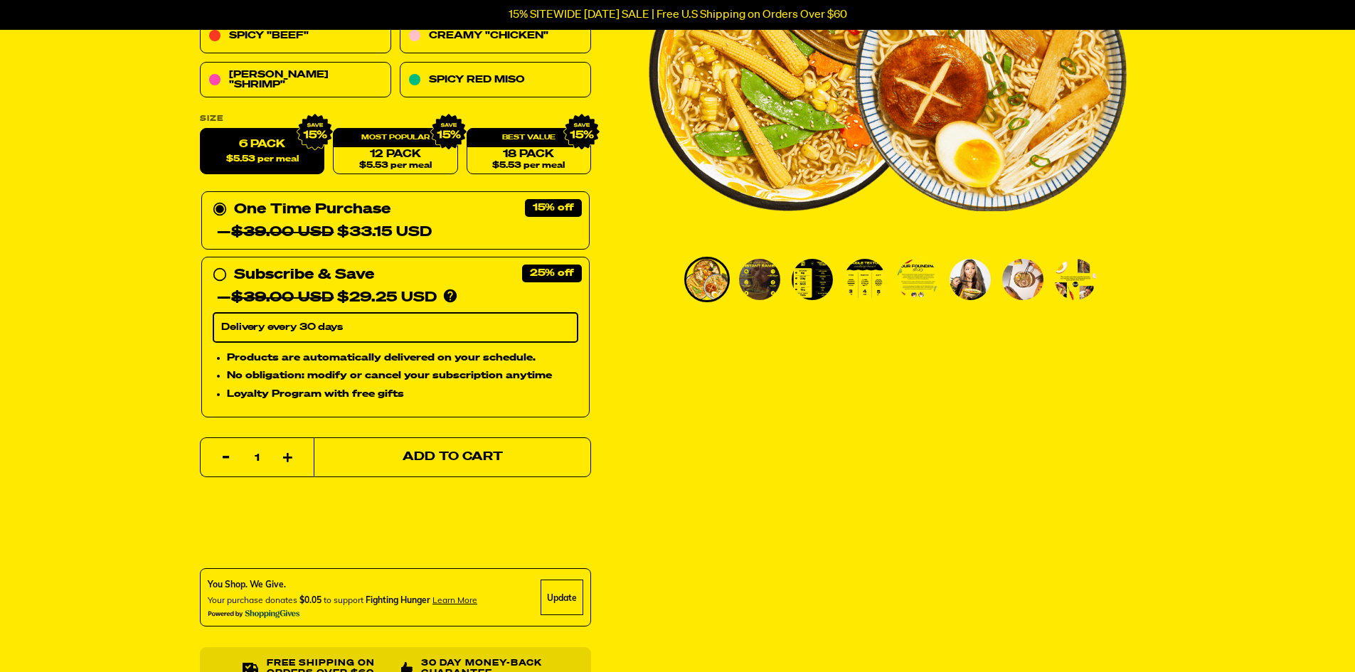
scroll to position [285, 0]
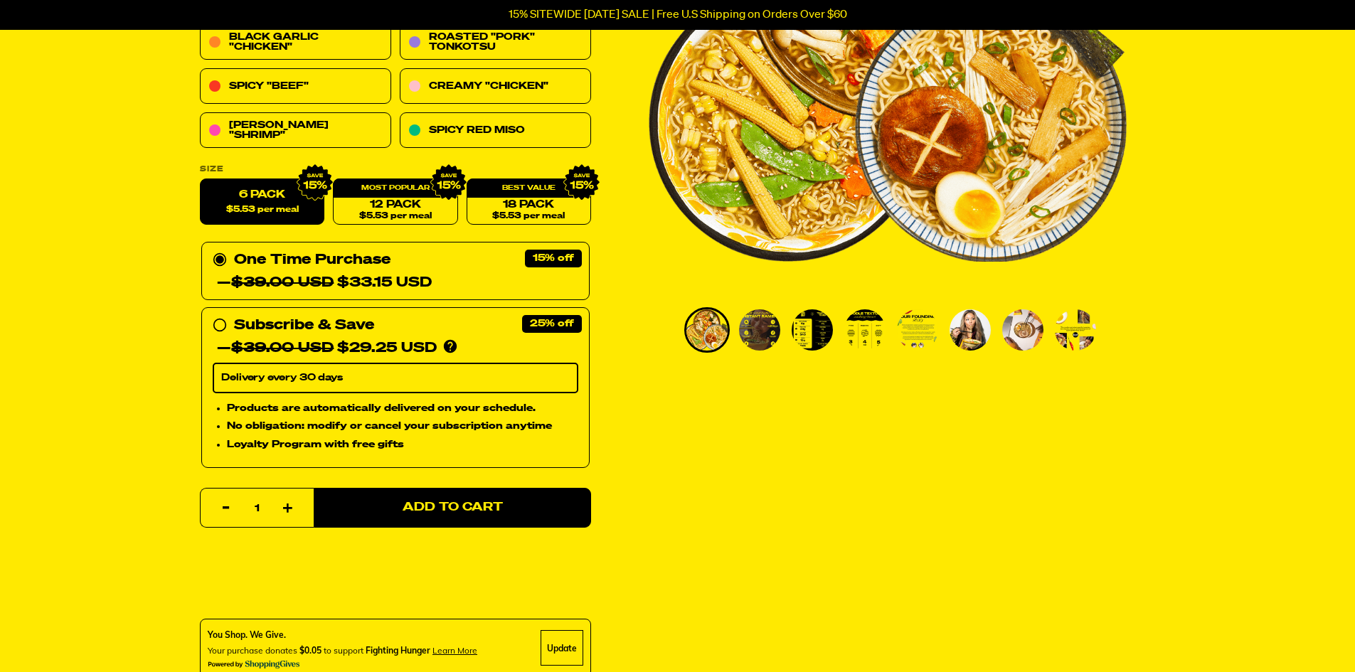
click at [753, 322] on img "Go to slide 2" at bounding box center [759, 330] width 41 height 41
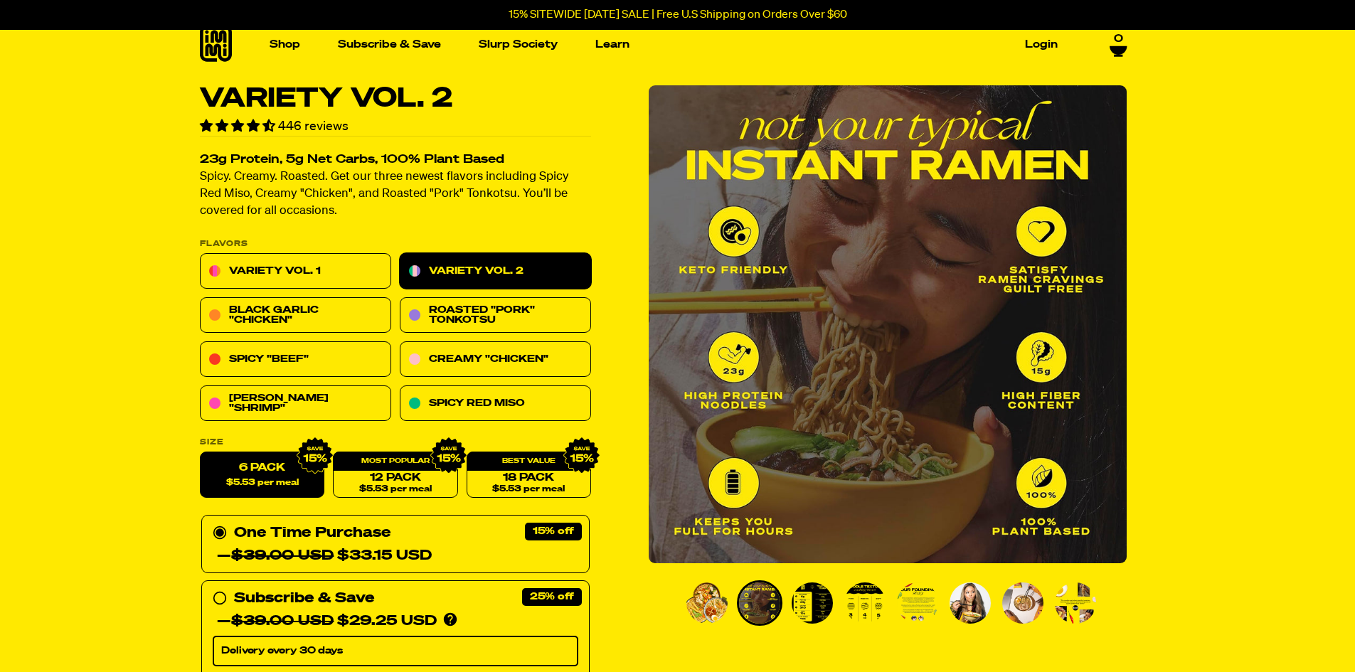
scroll to position [0, 0]
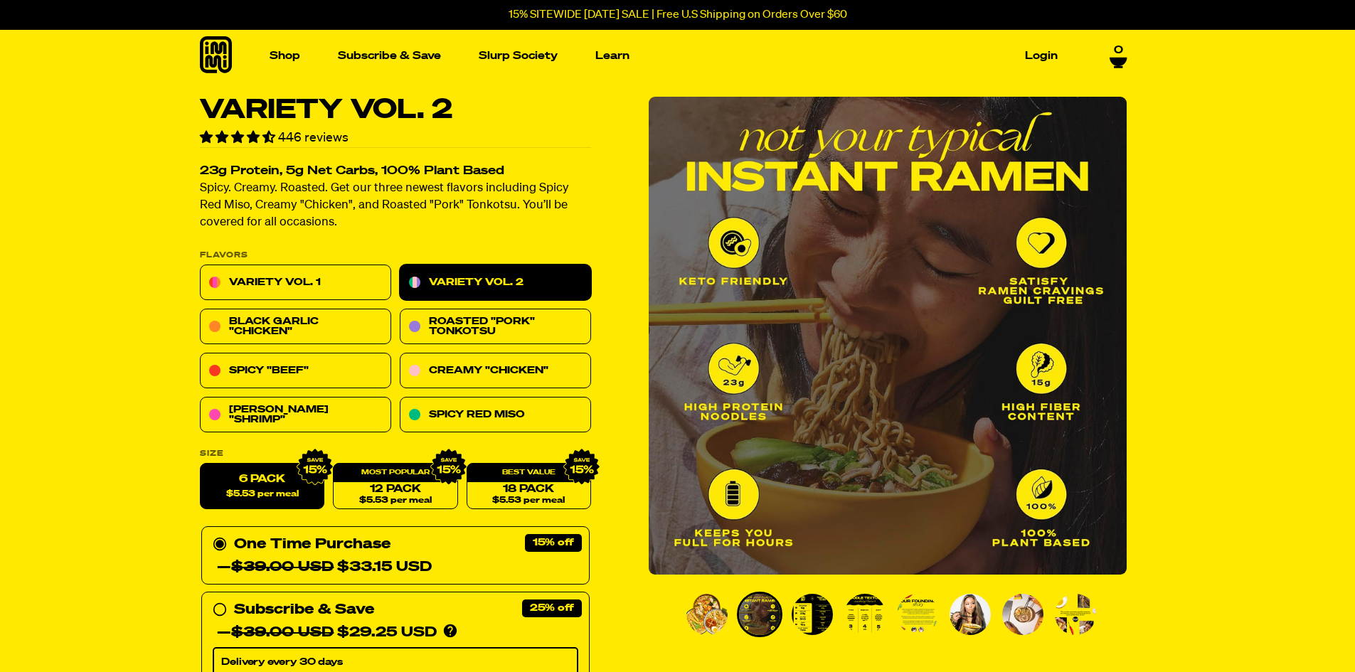
click at [820, 611] on img "Go to slide 3" at bounding box center [812, 614] width 41 height 41
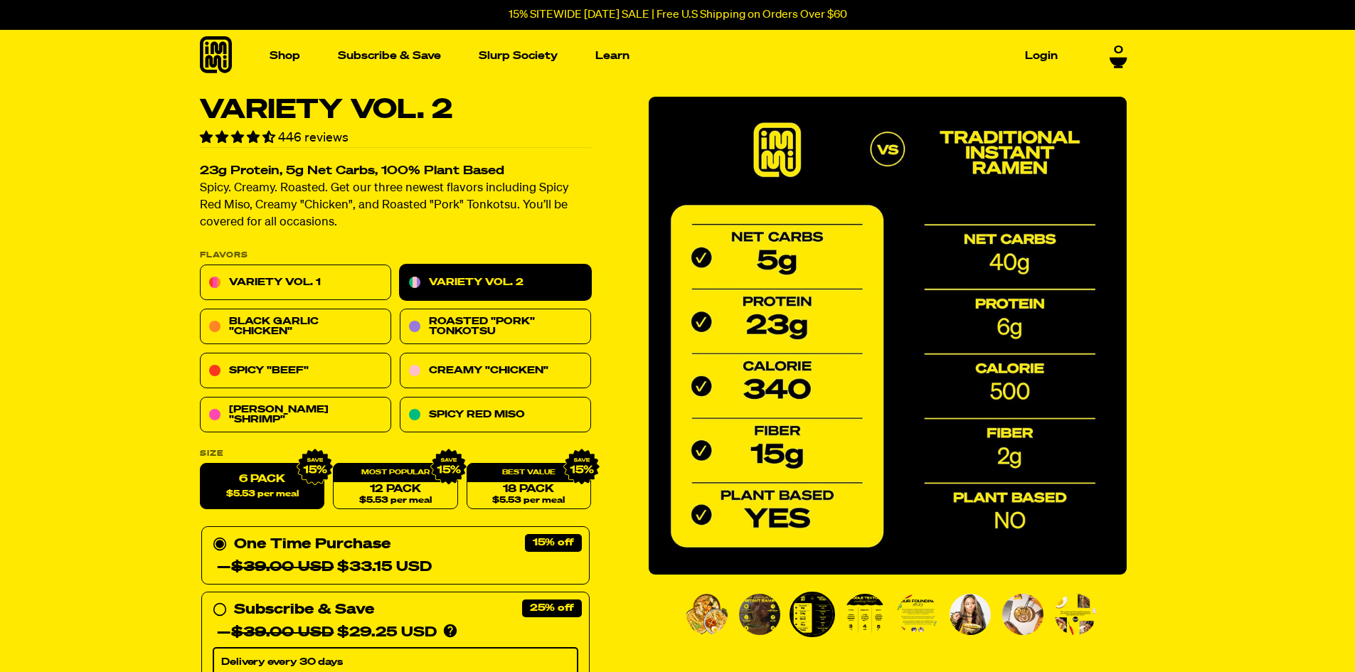
click at [895, 623] on ul "PDP main carousel thumbnails" at bounding box center [894, 615] width 421 height 46
click at [920, 621] on img "Go to slide 5" at bounding box center [917, 614] width 41 height 41
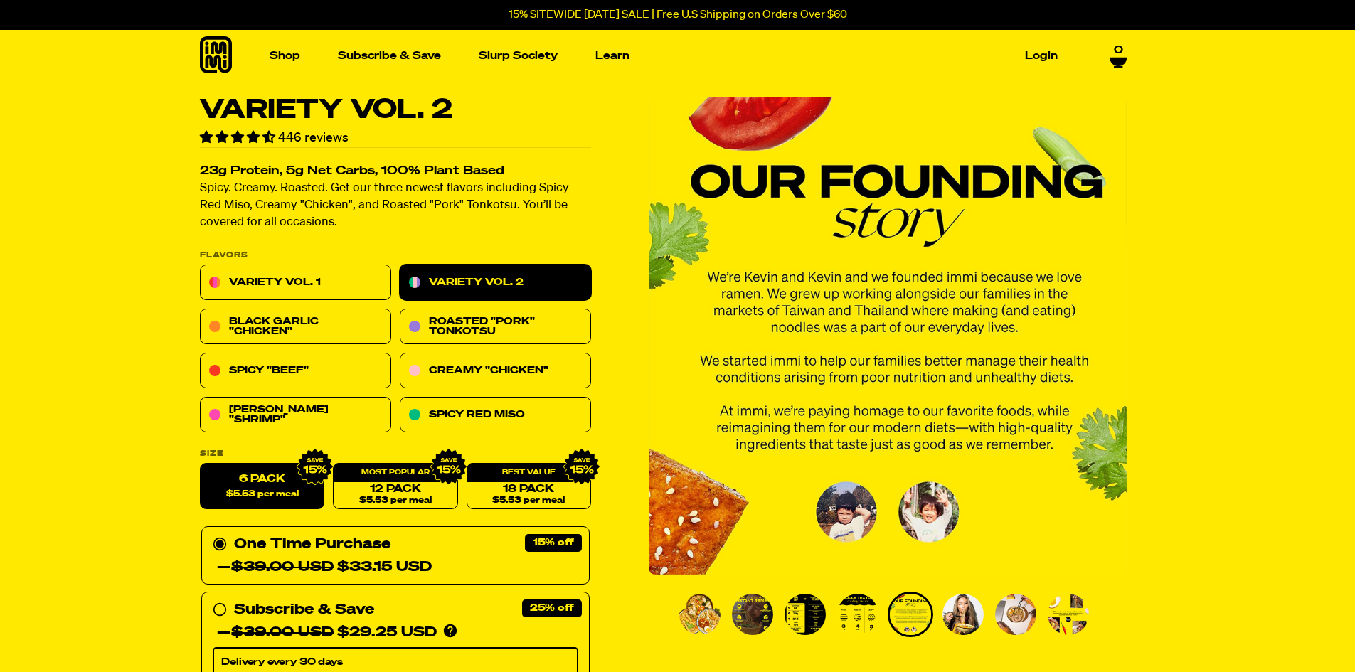
click at [964, 615] on img "Go to slide 6" at bounding box center [963, 614] width 41 height 41
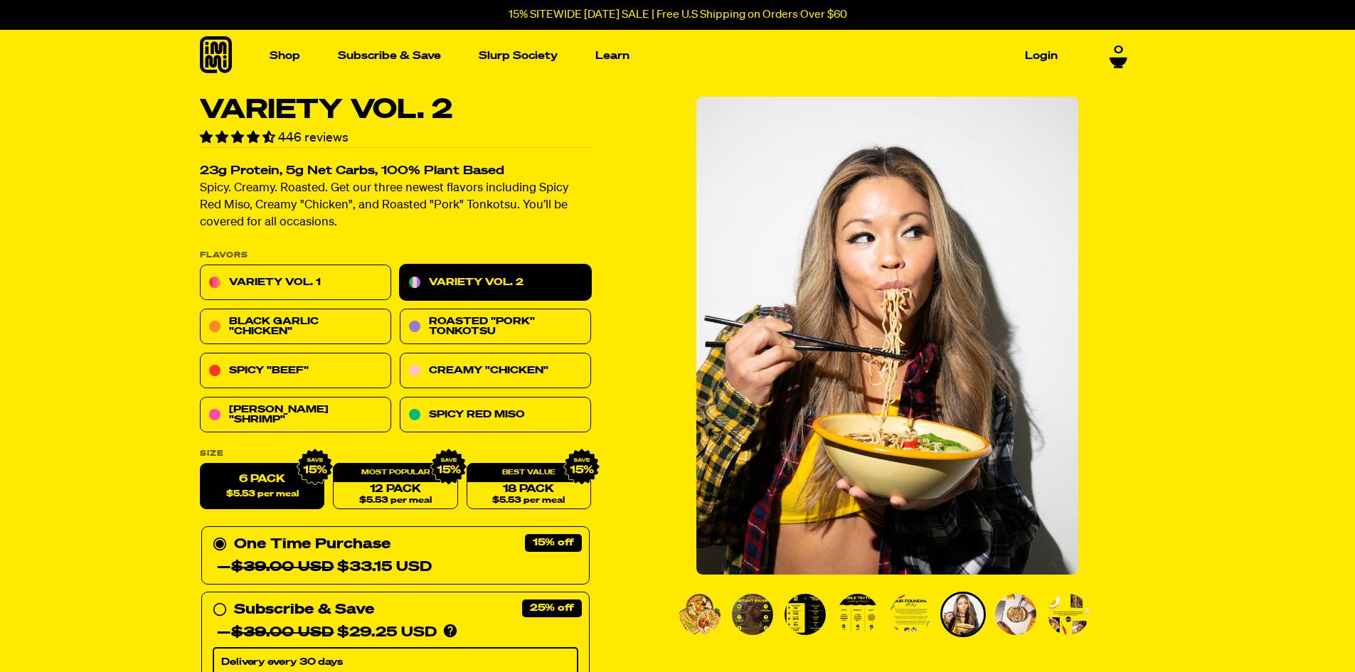
click at [998, 615] on img "Go to slide 7" at bounding box center [1015, 614] width 41 height 41
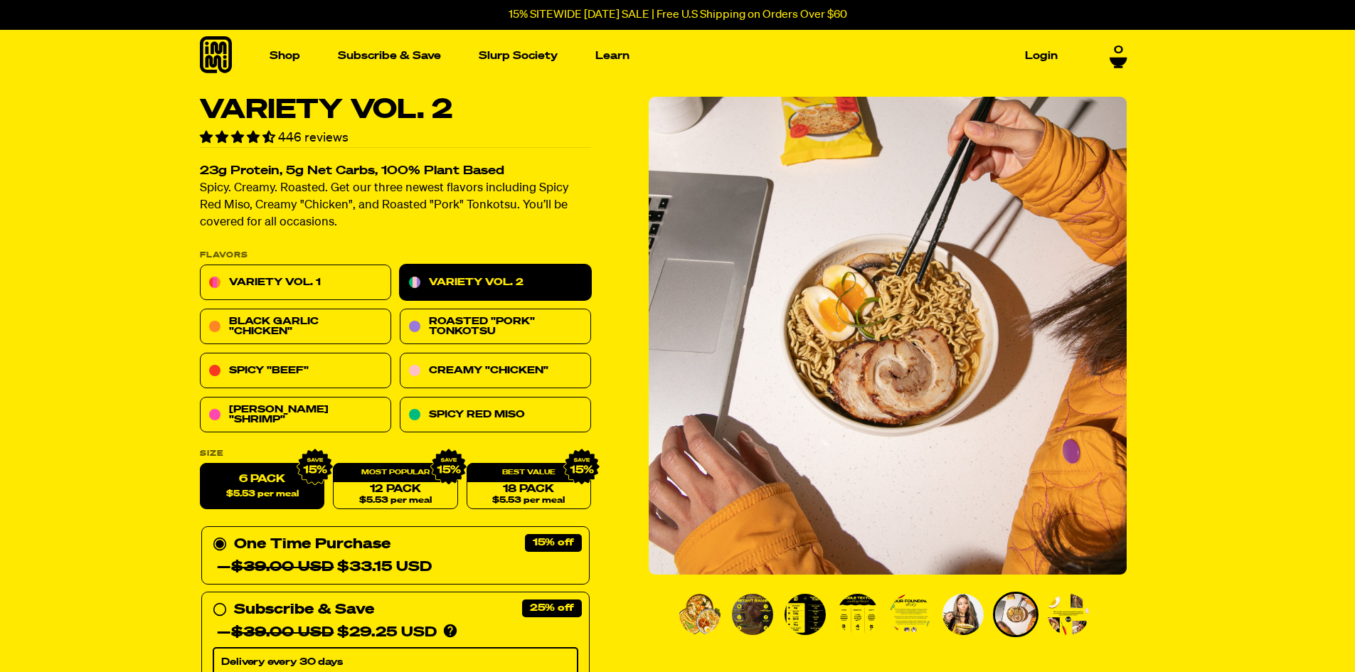
drag, startPoint x: 1032, startPoint y: 620, endPoint x: 1007, endPoint y: 614, distance: 25.5
click at [1032, 620] on img "Go to slide 7" at bounding box center [1015, 614] width 41 height 41
click at [345, 404] on link "Tom Yum "Shrimp"" at bounding box center [295, 416] width 191 height 36
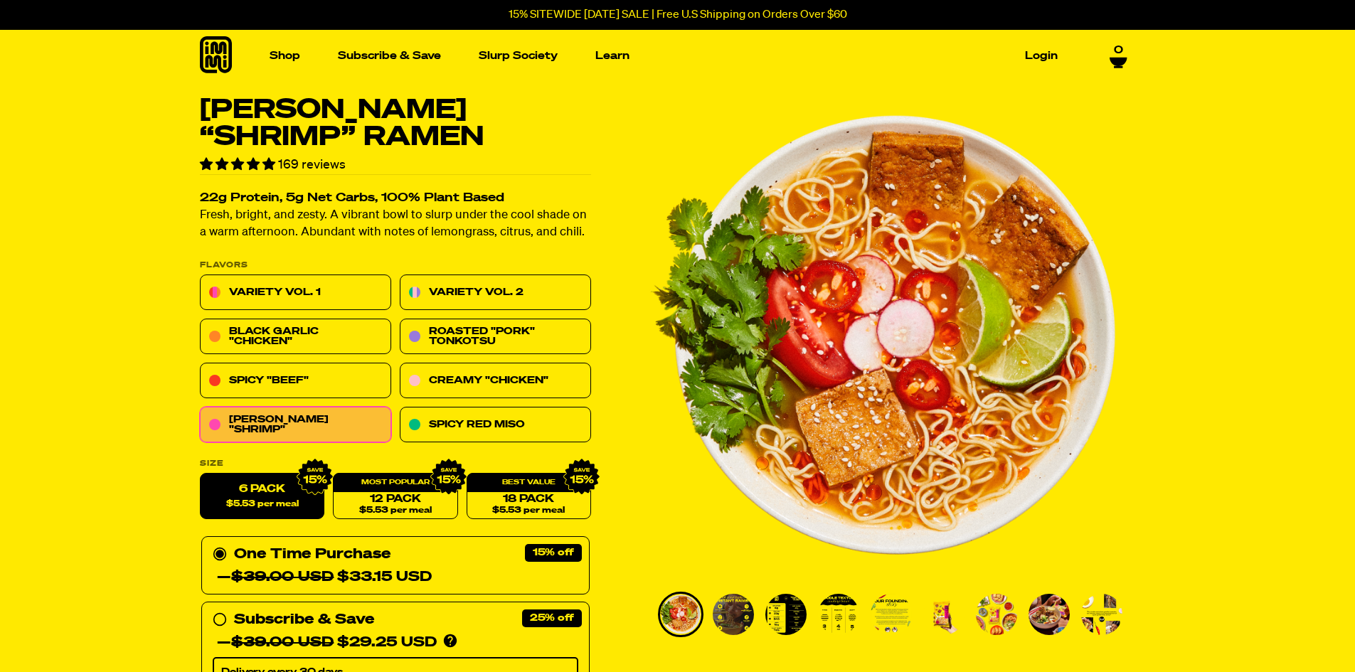
click at [215, 60] on icon at bounding box center [216, 54] width 32 height 37
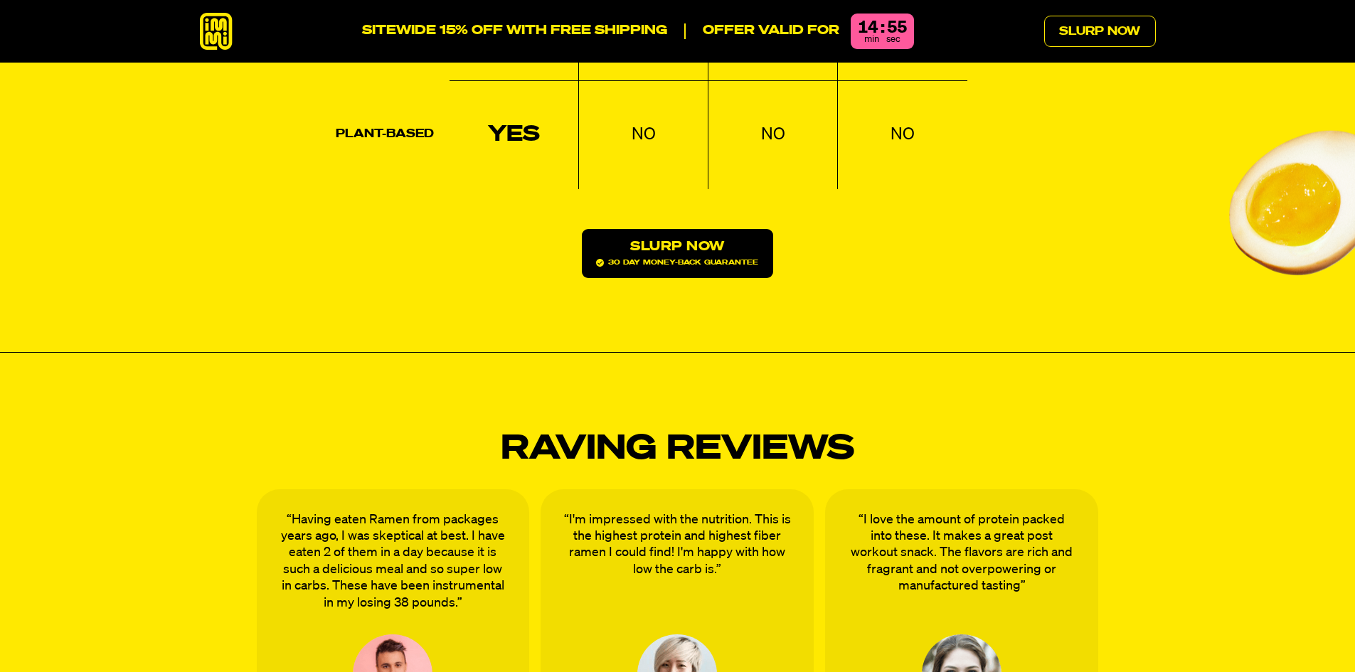
click at [726, 229] on link "Slurp Now 30 day money-back guarantee" at bounding box center [677, 253] width 191 height 49
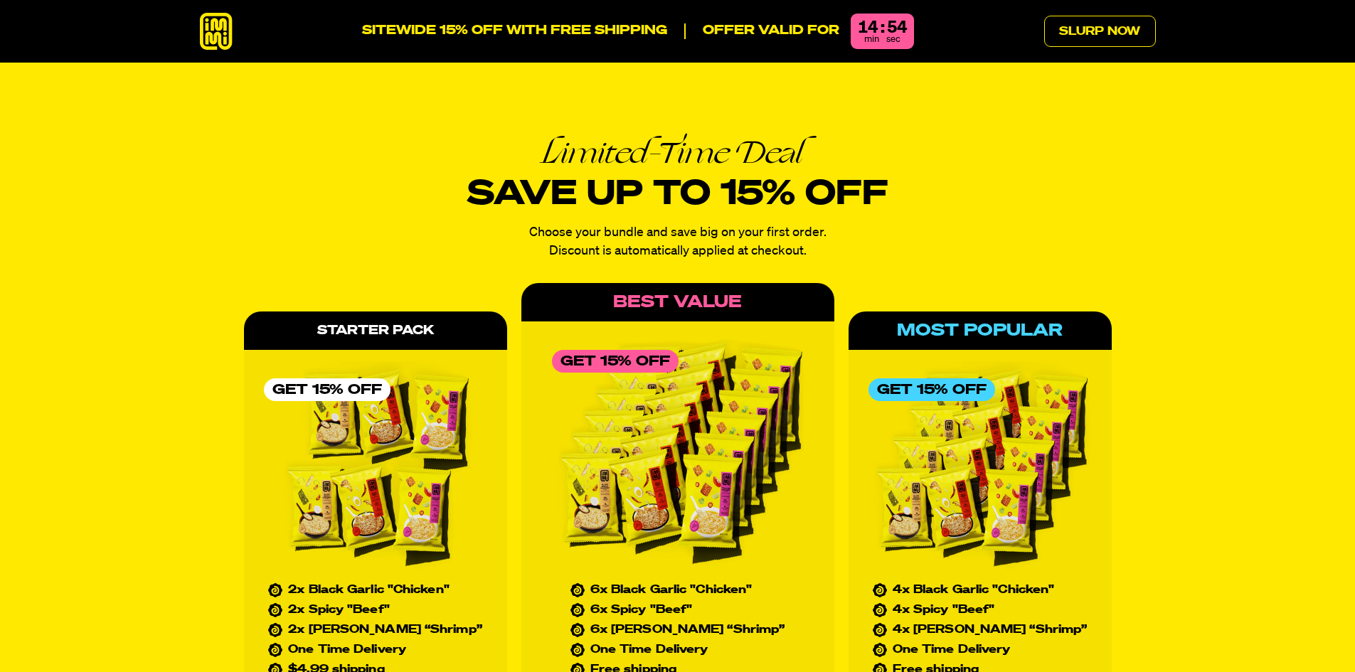
scroll to position [6271, 0]
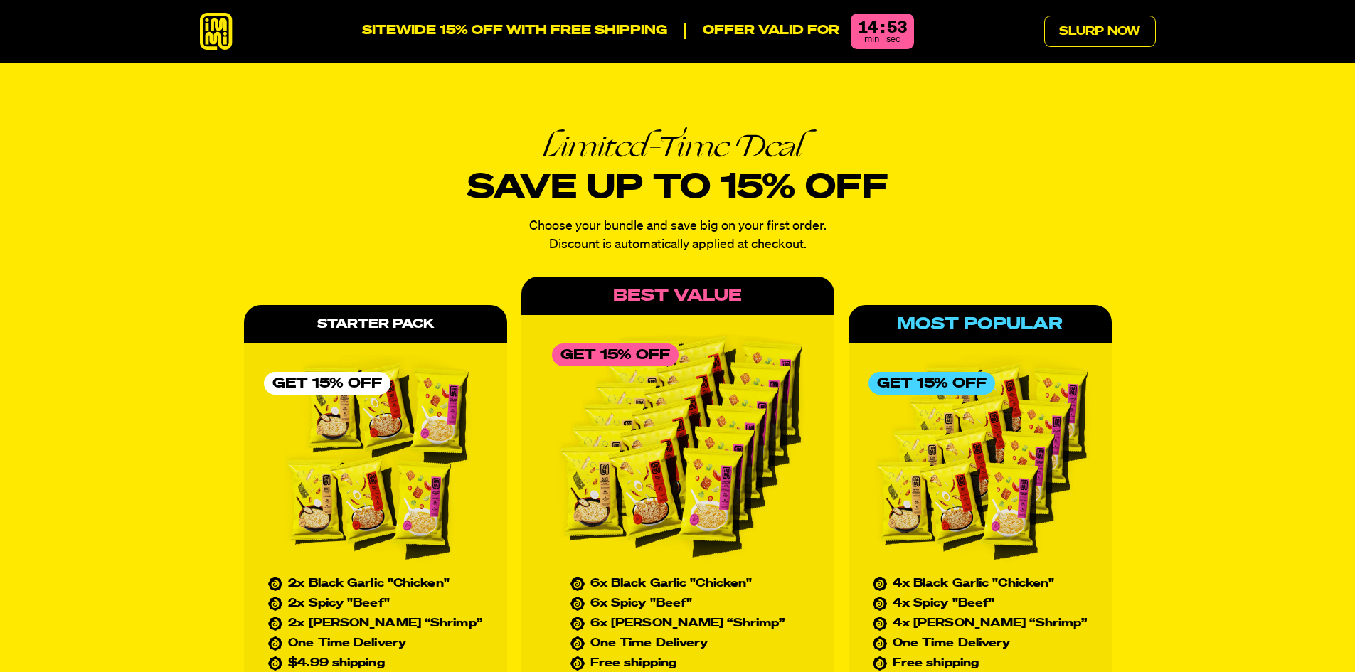
click at [1012, 470] on img at bounding box center [980, 461] width 223 height 213
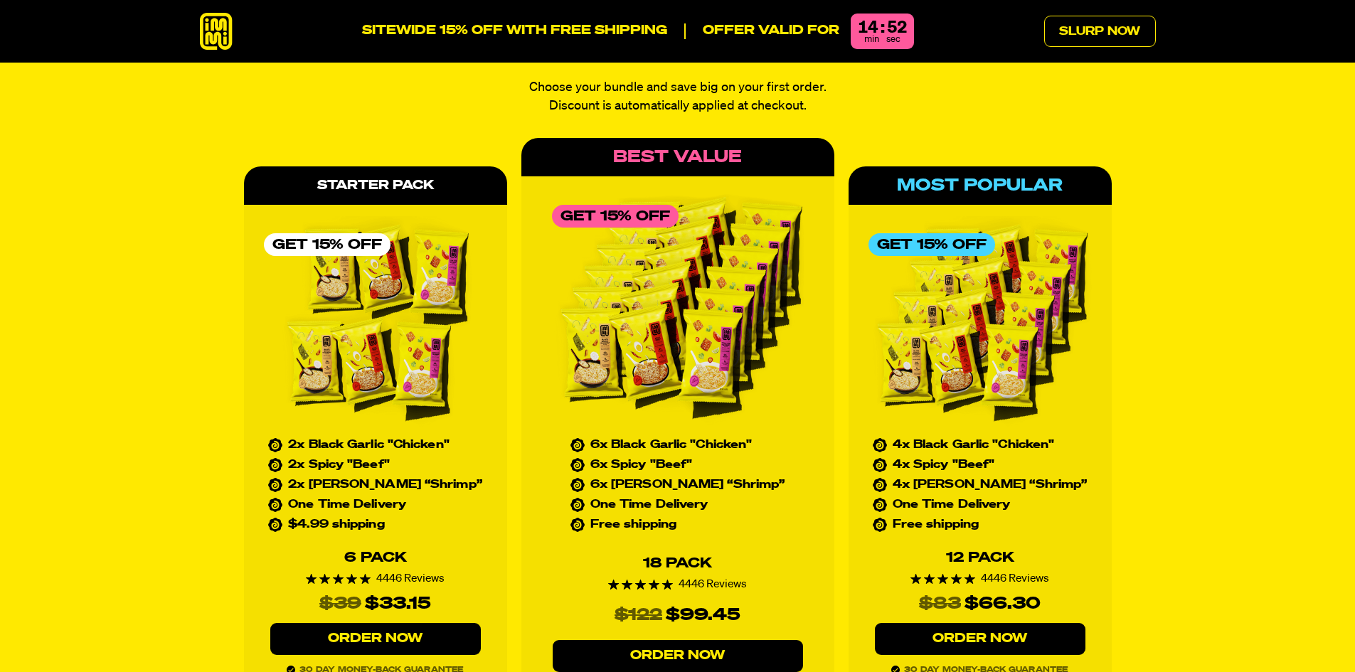
scroll to position [6627, 0]
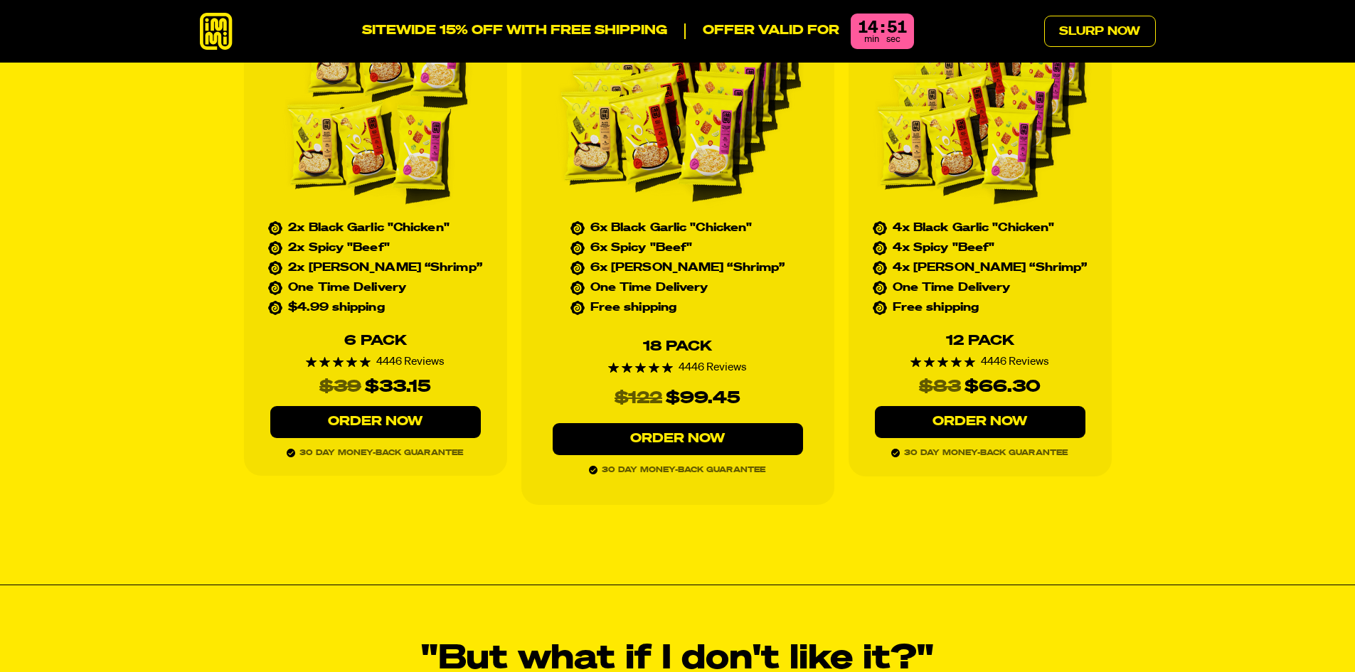
click at [975, 406] on link "Order Now" at bounding box center [980, 422] width 211 height 32
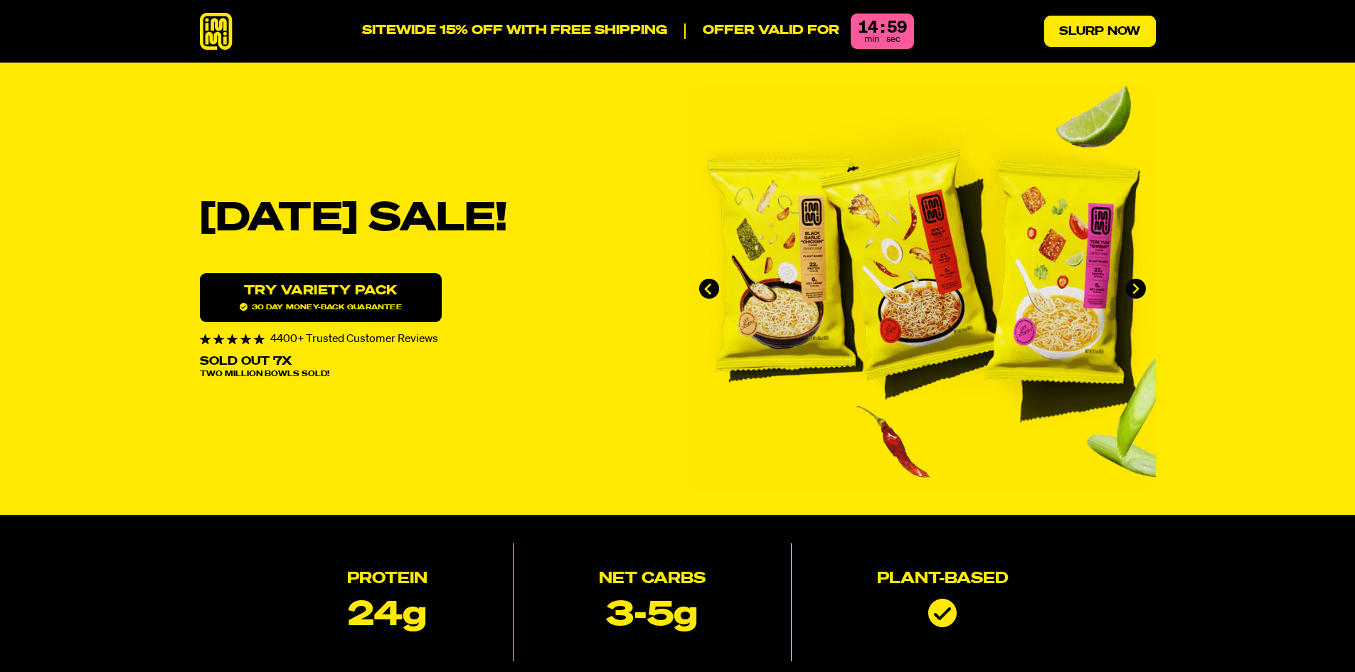
click at [1069, 31] on link "Slurp Now" at bounding box center [1100, 31] width 112 height 31
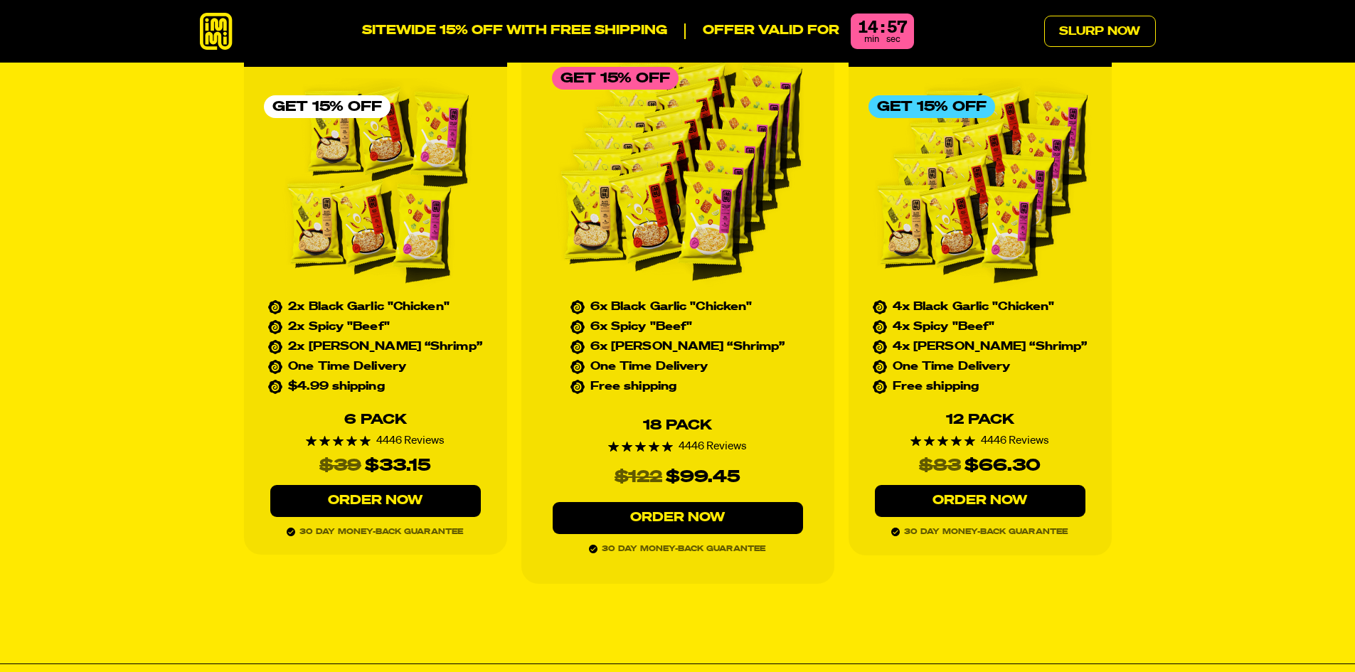
scroll to position [6556, 0]
